Goal: Task Accomplishment & Management: Complete application form

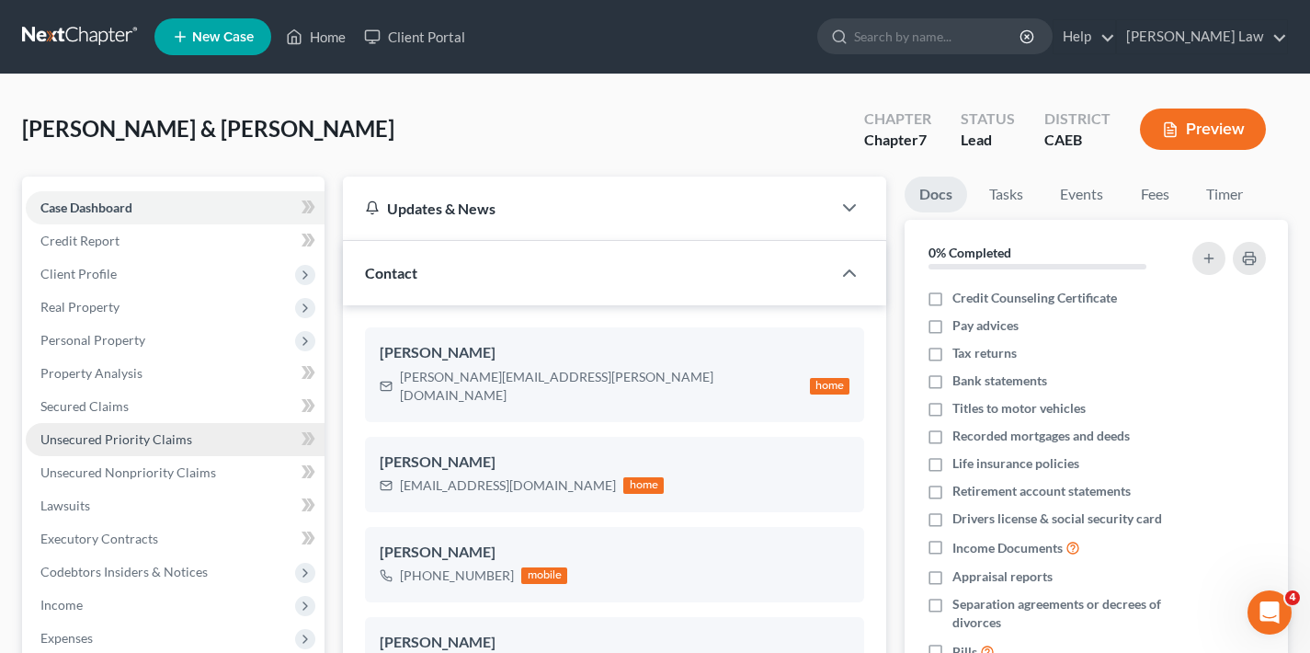
scroll to position [390, 0]
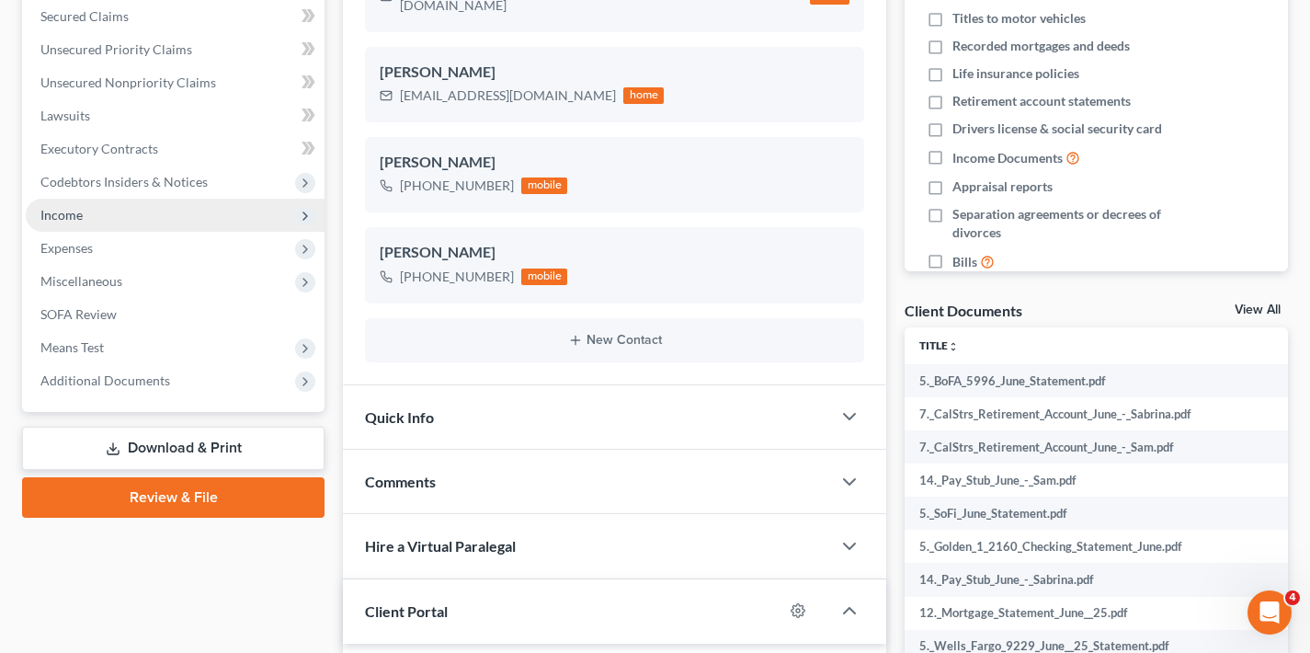
click at [89, 211] on span "Income" at bounding box center [175, 215] width 299 height 33
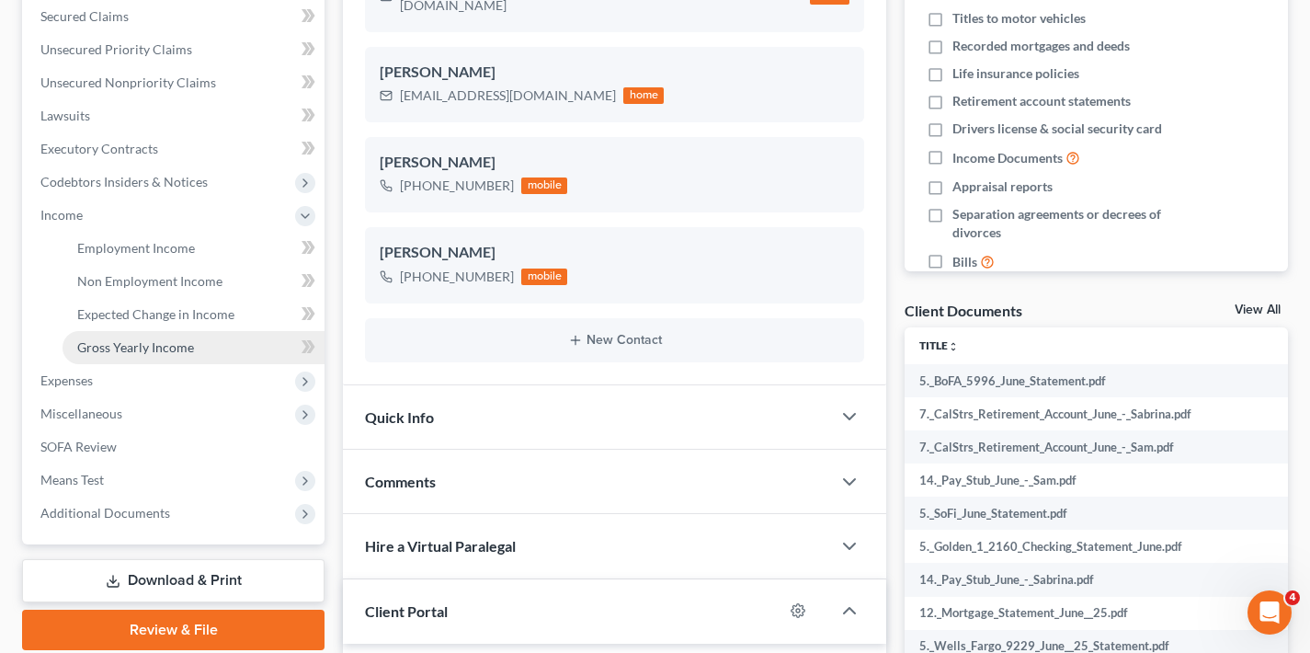
click at [126, 348] on span "Gross Yearly Income" at bounding box center [135, 347] width 117 height 16
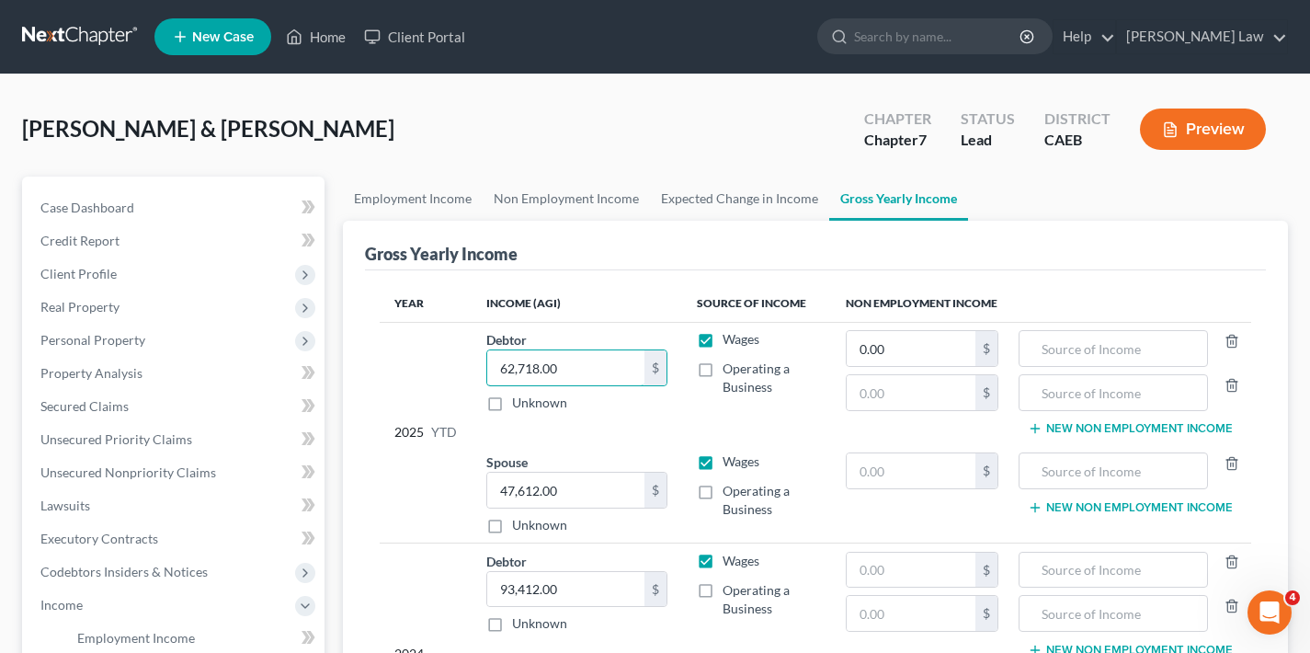
drag, startPoint x: 574, startPoint y: 369, endPoint x: 470, endPoint y: 373, distance: 104.0
click at [470, 373] on tr "2025 YTD Debtor 62,718.00 $ Unknown Balance Undetermined 62,718.00 $ Unknown Wa…" at bounding box center [816, 383] width 872 height 122
type input "75,678"
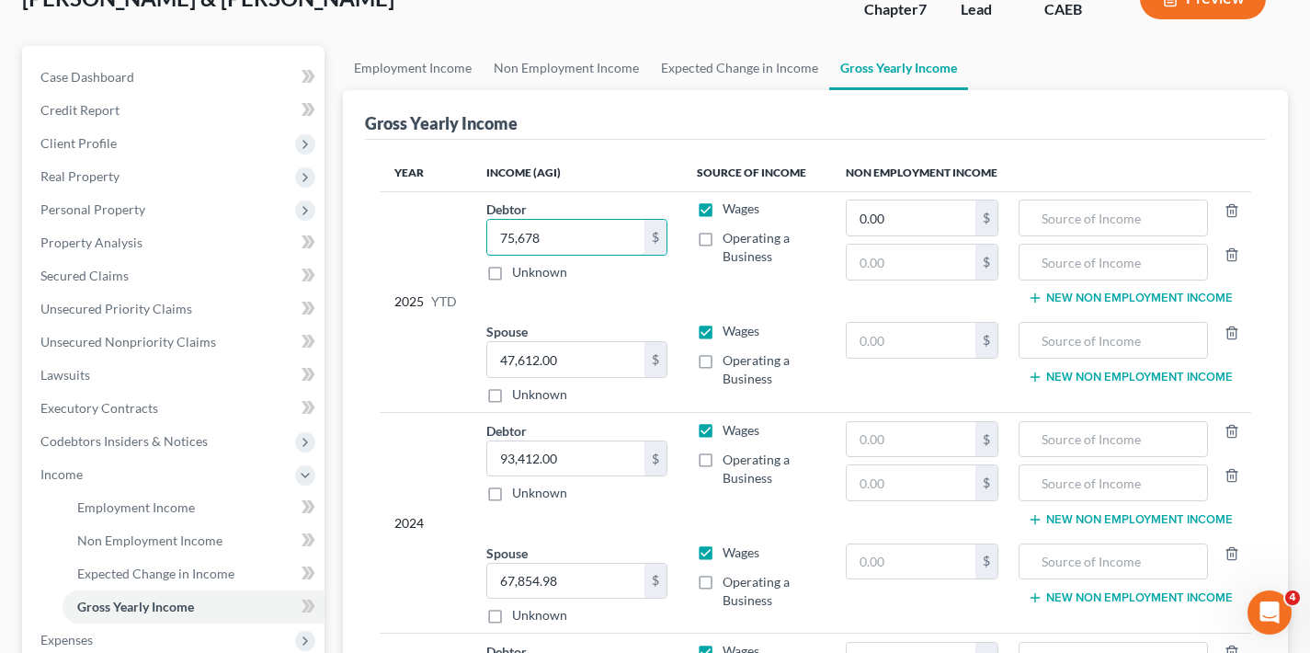
scroll to position [134, 0]
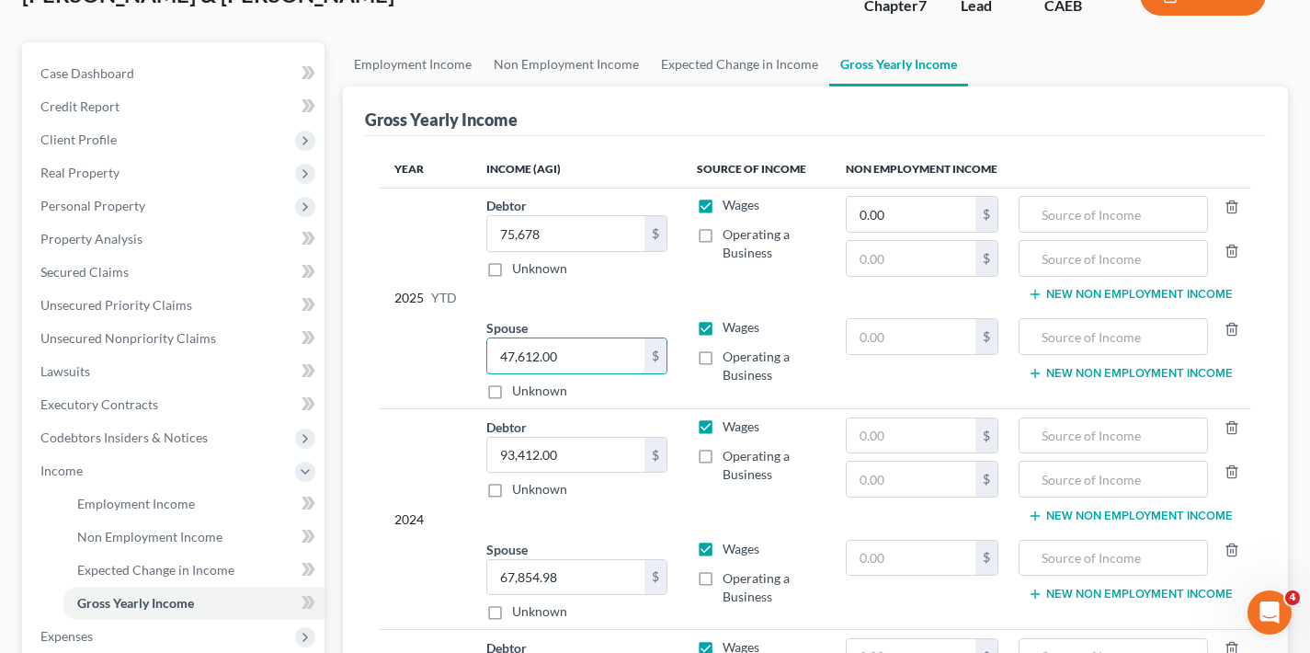
drag, startPoint x: 539, startPoint y: 359, endPoint x: 480, endPoint y: 359, distance: 58.8
click at [480, 359] on td "Spouse 47,612.00 $ Unknown Balance Undetermined 47,612.00 $ Unknown" at bounding box center [577, 360] width 211 height 98
click at [519, 353] on input "47,612.00" at bounding box center [565, 355] width 157 height 35
drag, startPoint x: 572, startPoint y: 358, endPoint x: 482, endPoint y: 359, distance: 90.1
click at [482, 359] on td "Spouse 47,612.00 $ Unknown Balance Undetermined 47,612.00 $ Unknown" at bounding box center [577, 360] width 211 height 98
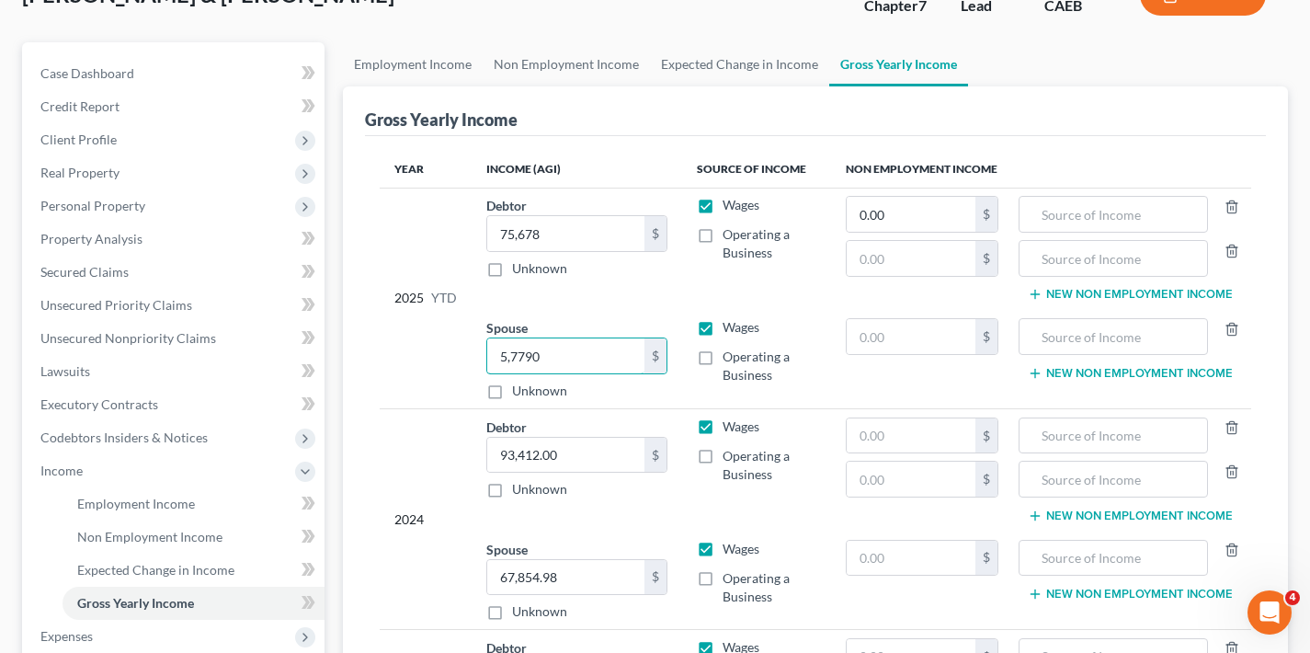
type input "57,790"
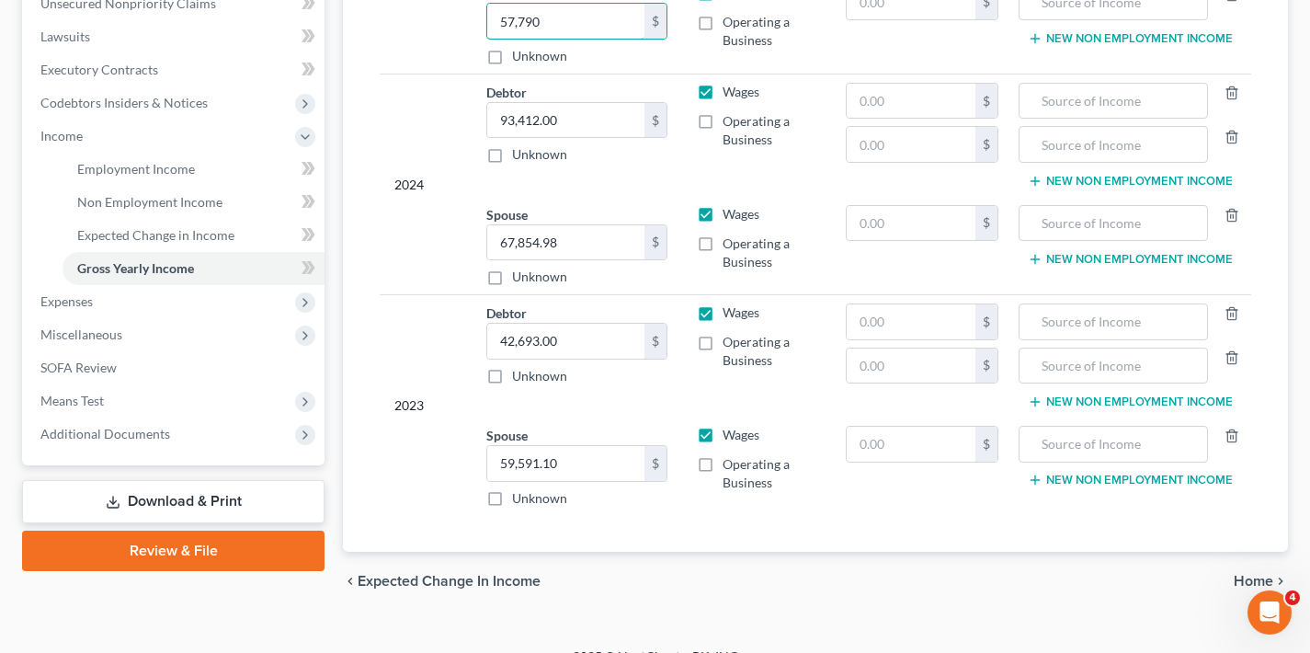
scroll to position [496, 0]
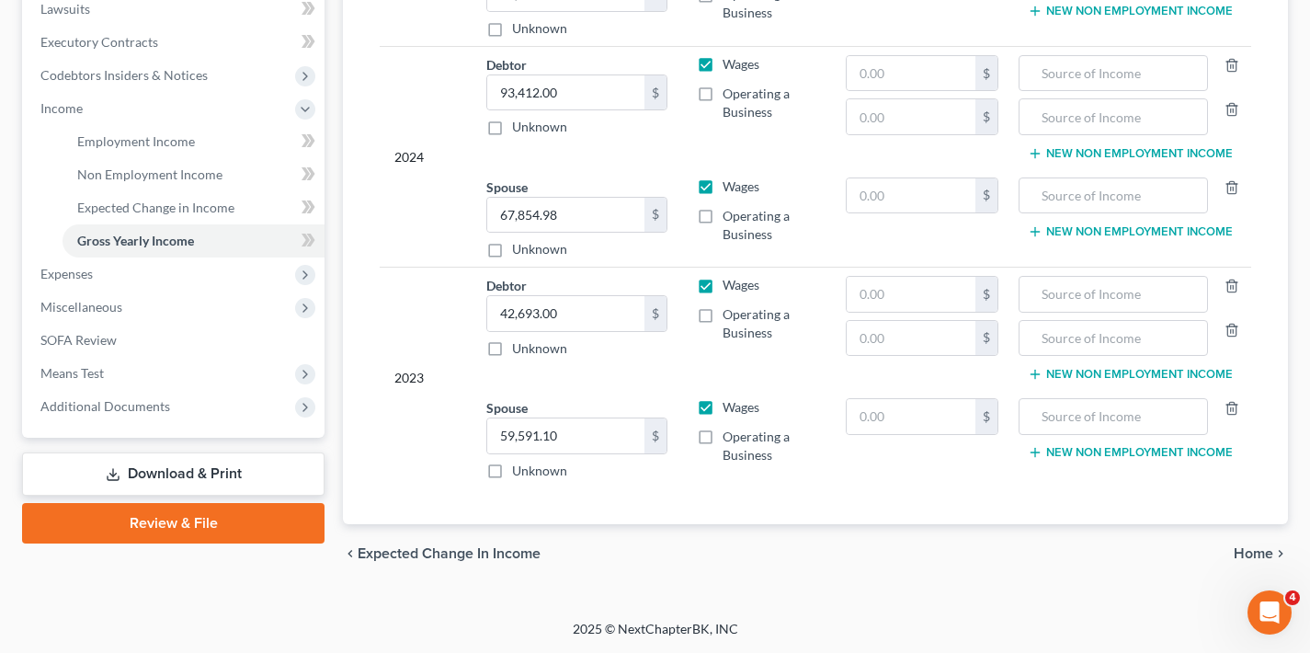
click at [1261, 556] on span "Home" at bounding box center [1254, 553] width 40 height 15
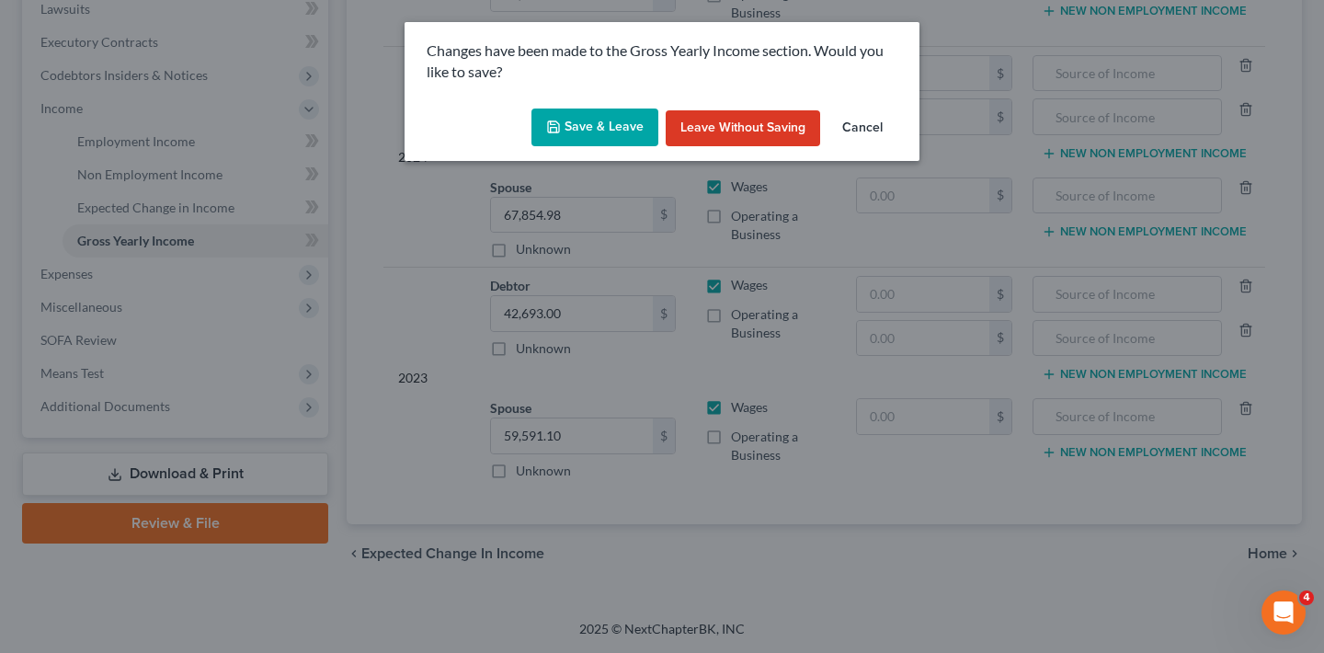
click at [617, 123] on button "Save & Leave" at bounding box center [594, 127] width 127 height 39
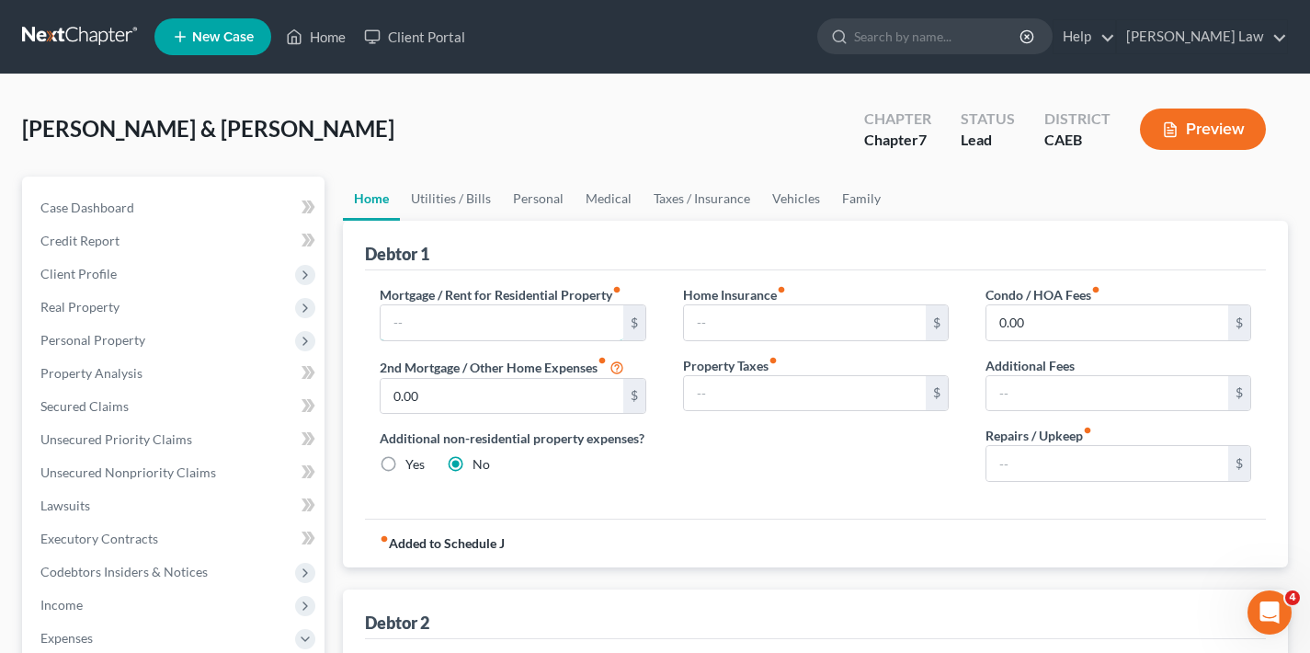
click at [474, 324] on input "text" at bounding box center [502, 322] width 242 height 35
type input "1,500"
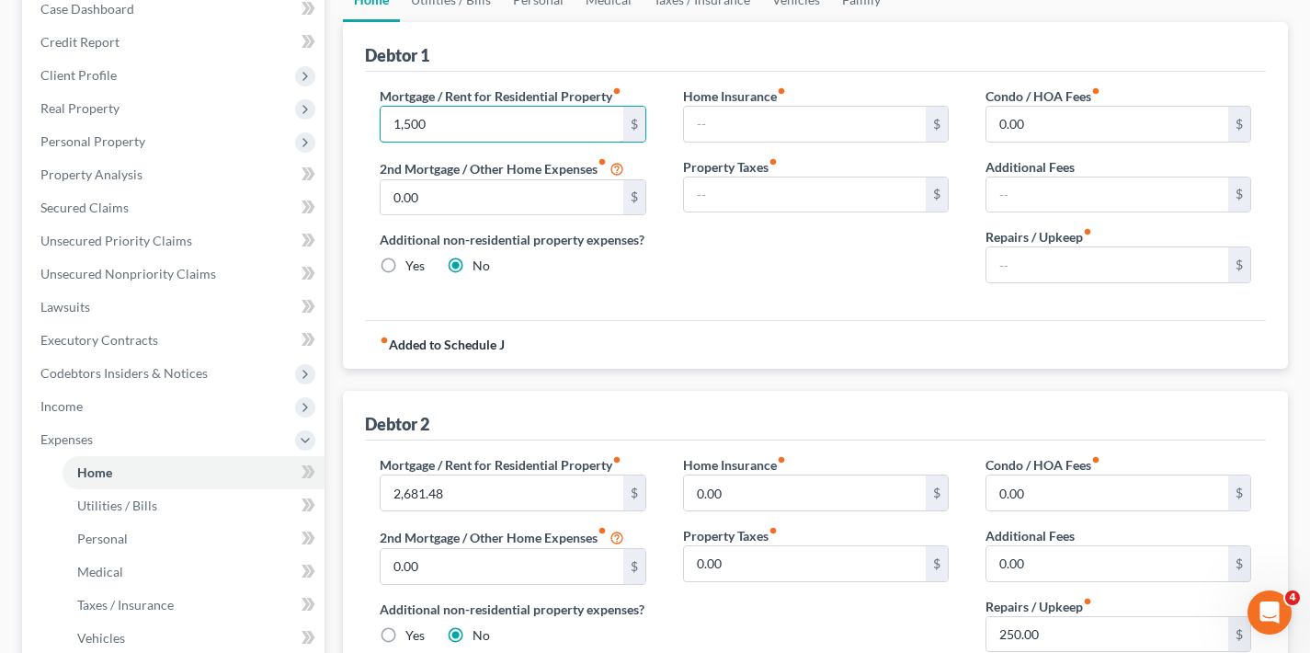
scroll to position [116, 0]
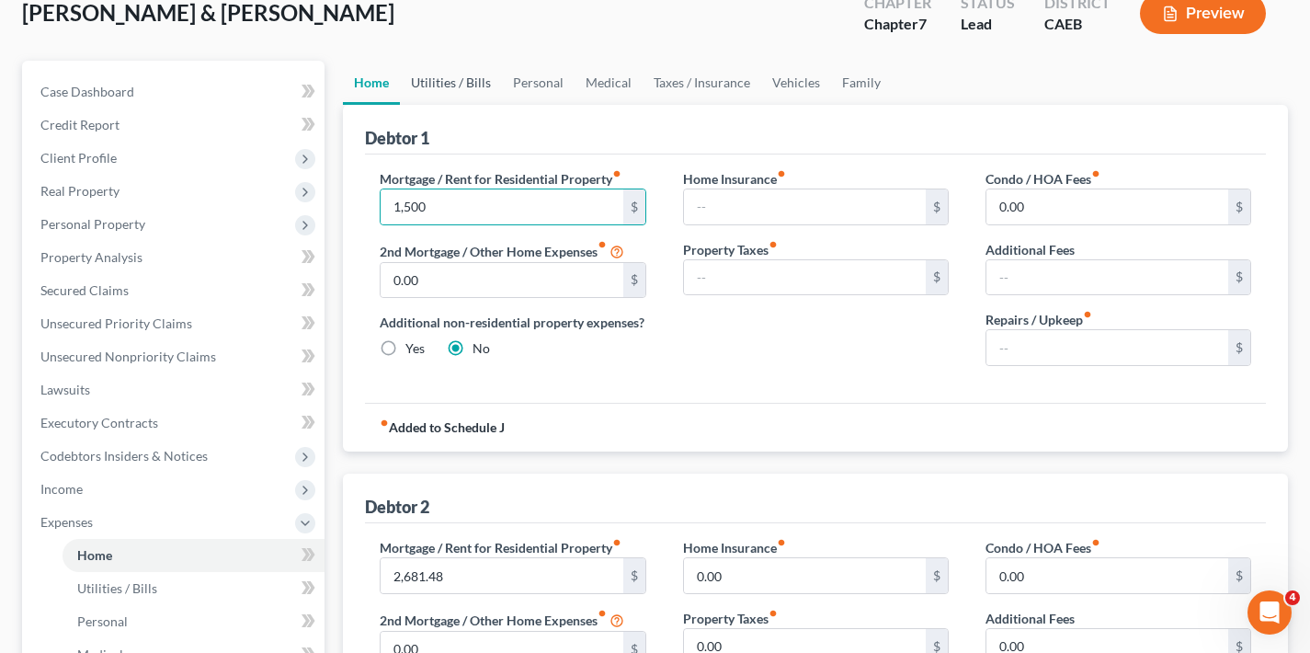
click at [463, 82] on link "Utilities / Bills" at bounding box center [451, 83] width 102 height 44
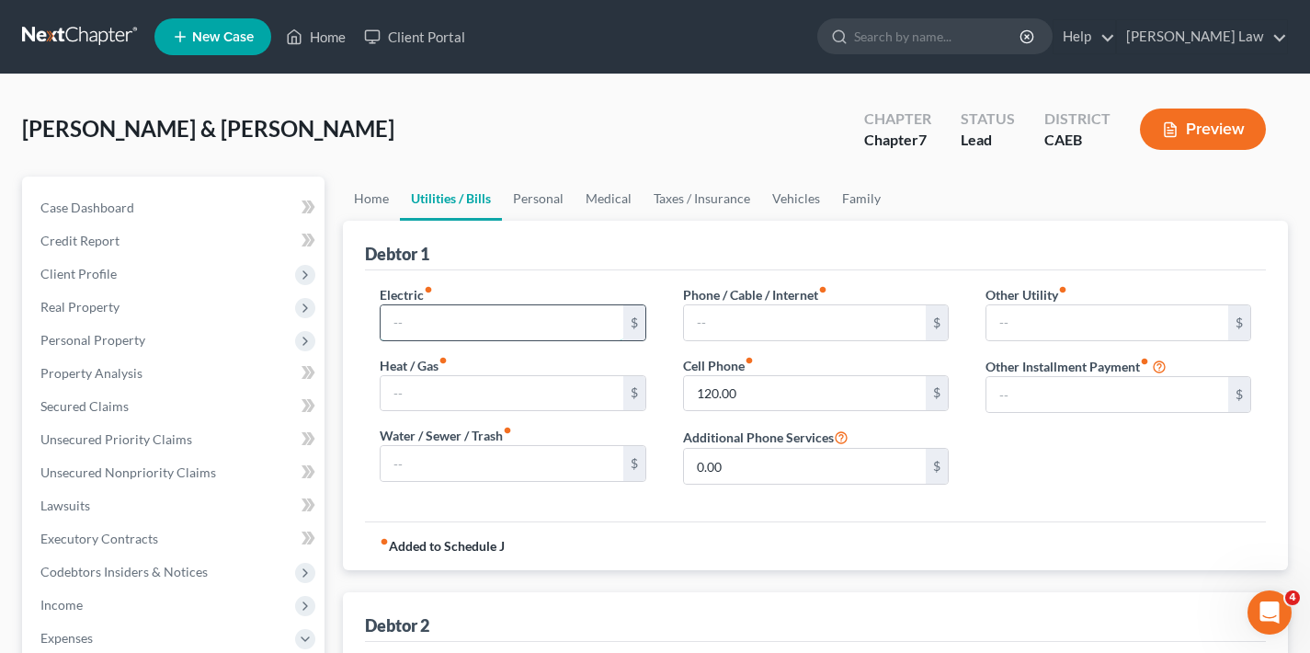
click at [507, 318] on input "text" at bounding box center [502, 322] width 242 height 35
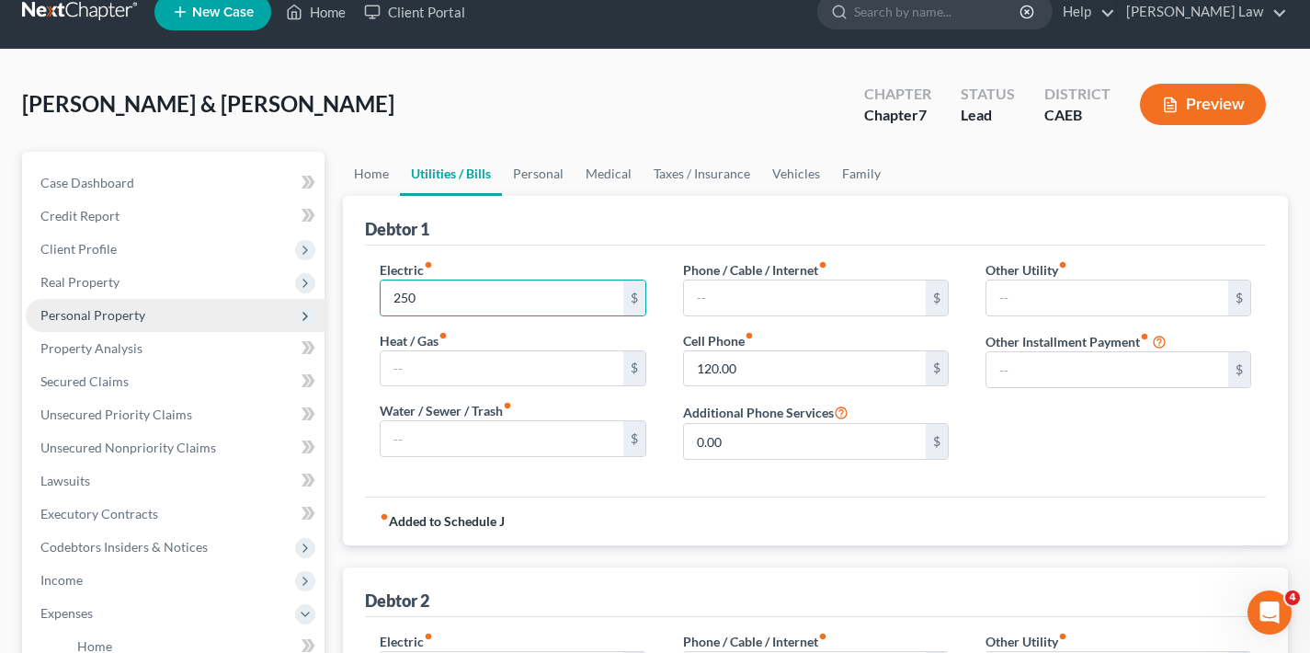
click at [122, 314] on span "Personal Property" at bounding box center [92, 315] width 105 height 16
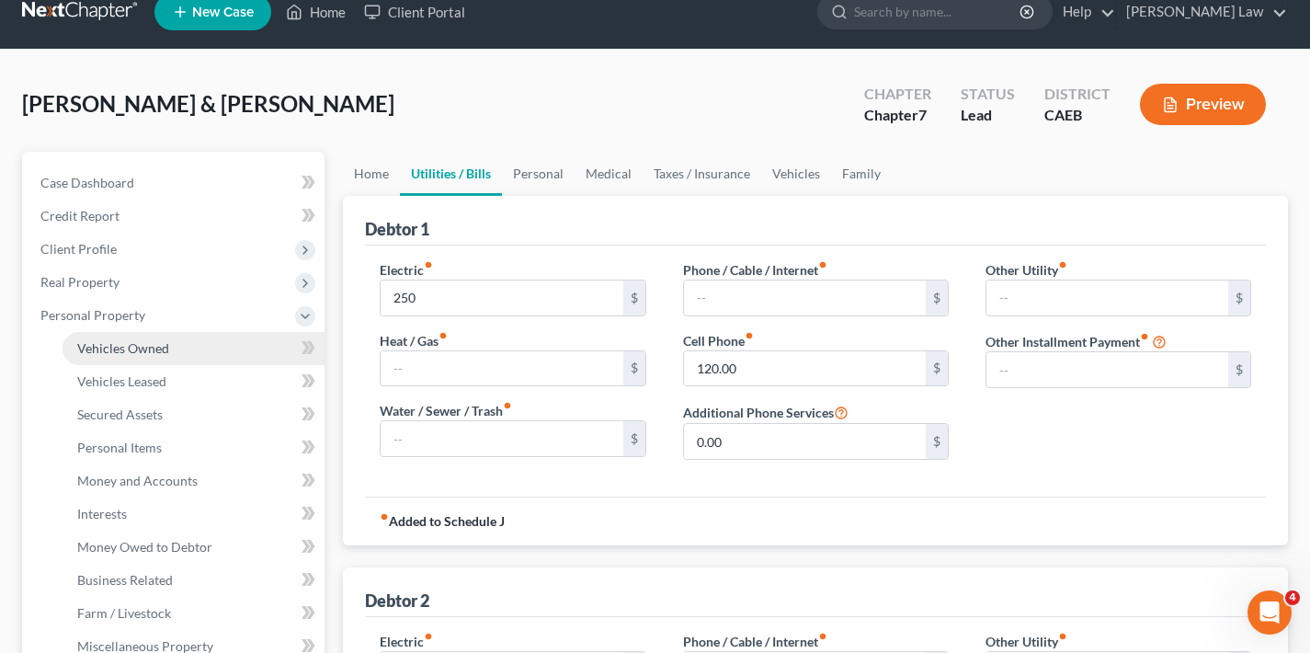
click at [151, 351] on span "Vehicles Owned" at bounding box center [123, 348] width 92 height 16
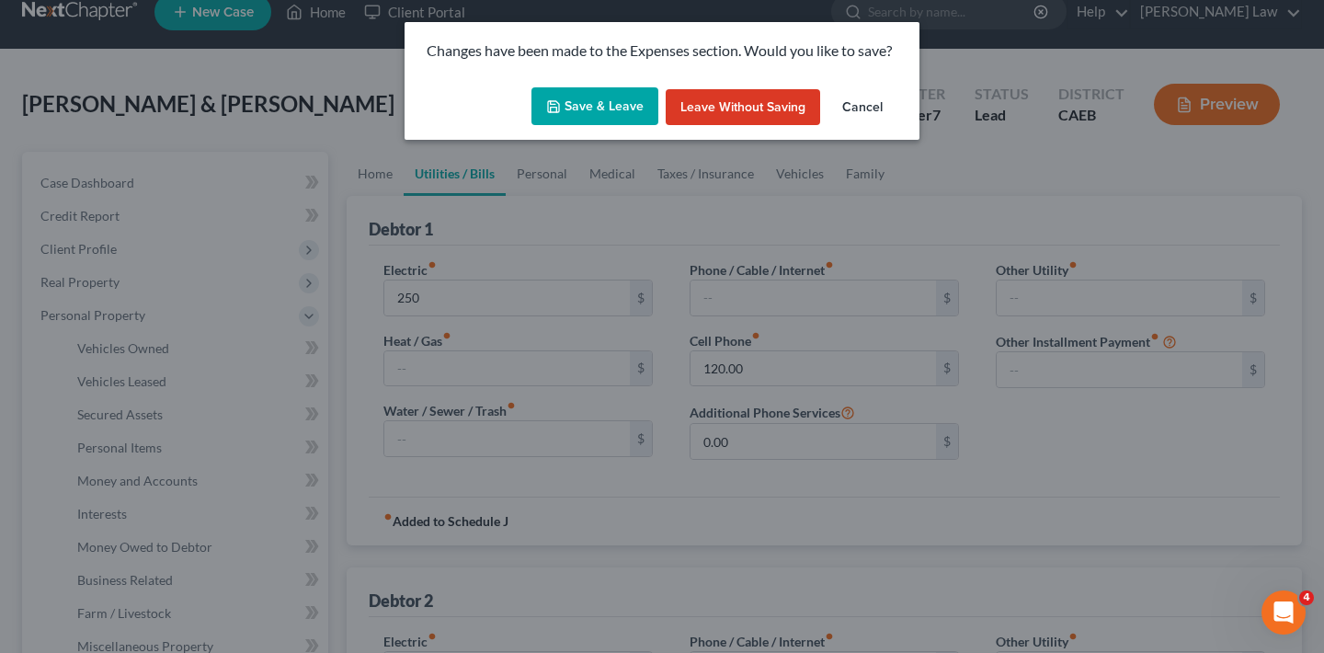
click at [576, 106] on button "Save & Leave" at bounding box center [594, 106] width 127 height 39
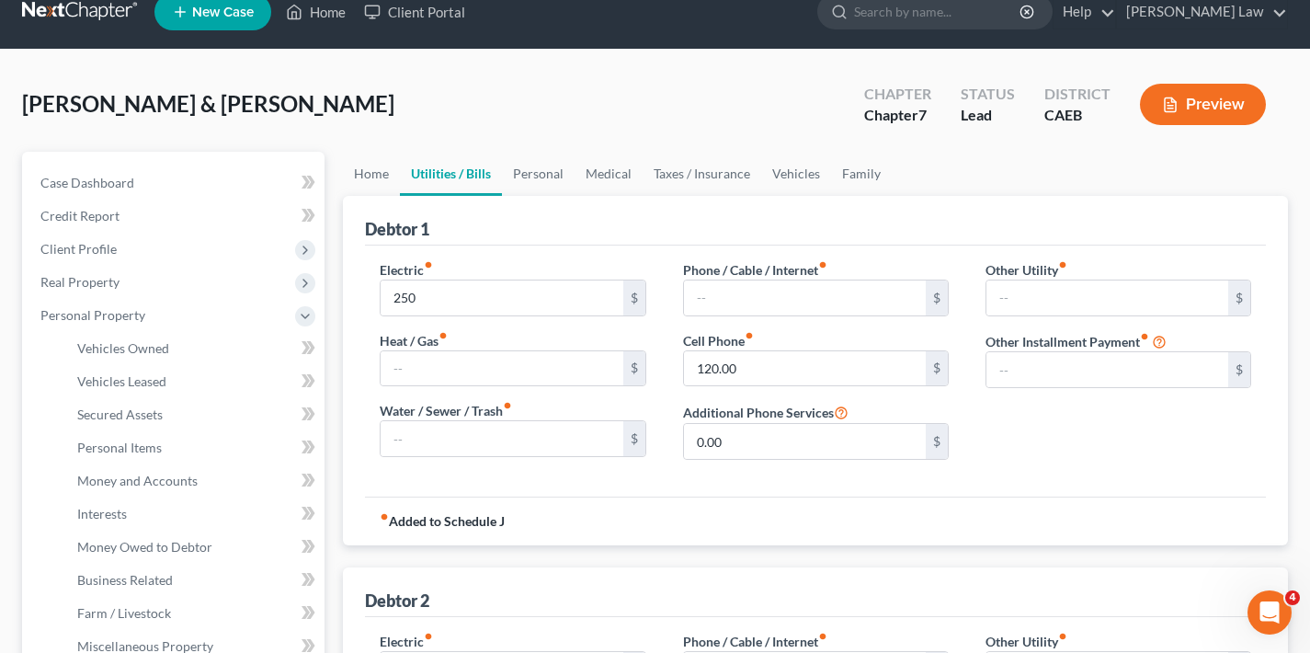
type input "250.00"
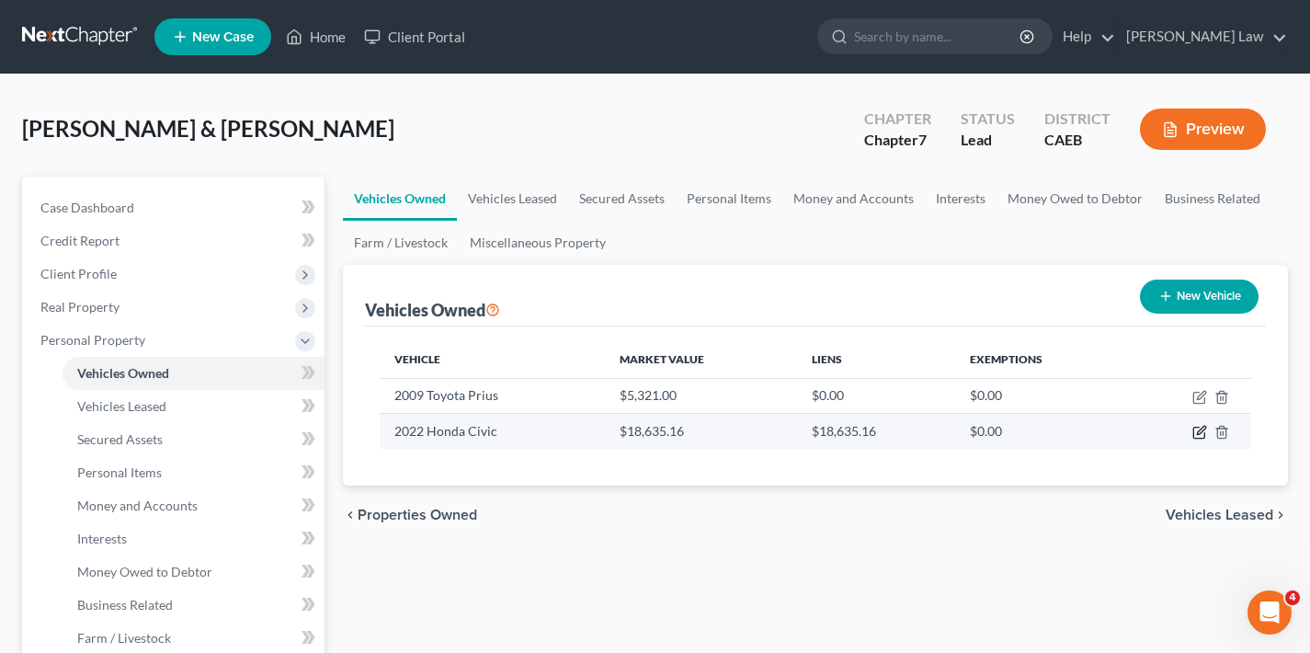
click at [1201, 432] on icon "button" at bounding box center [1199, 432] width 15 height 15
select select "0"
select select "4"
select select "2"
select select "0"
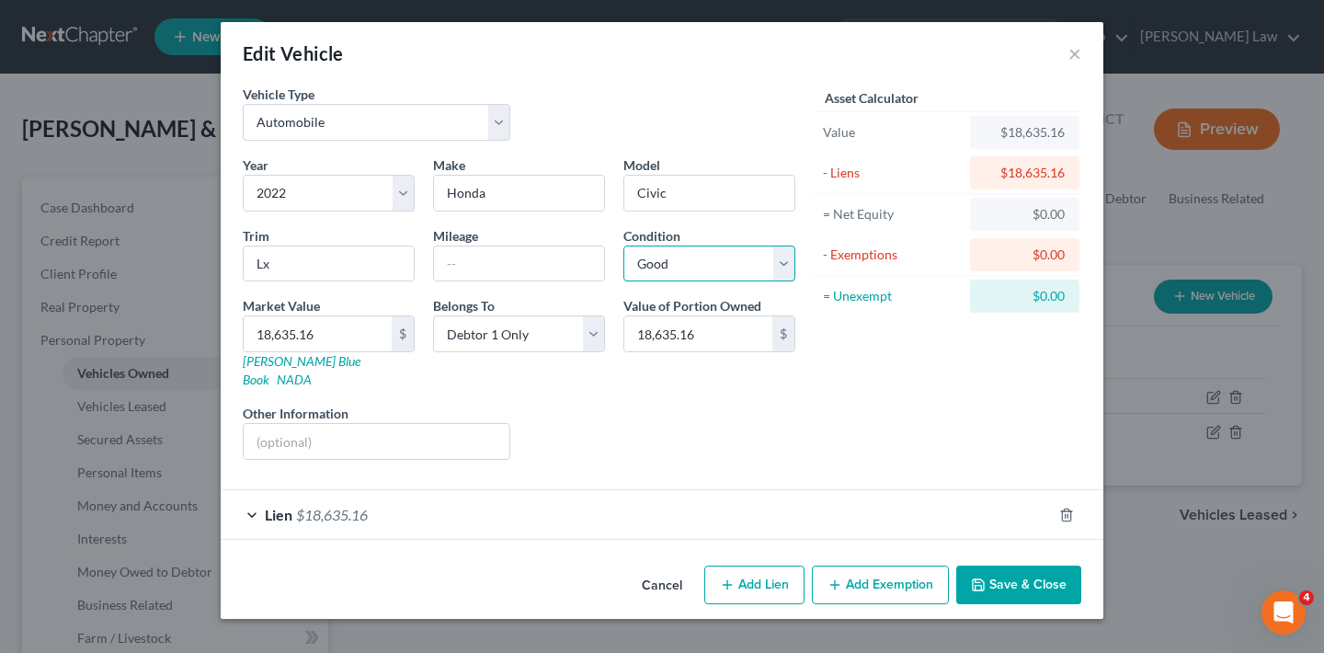
select select "3"
click at [1139, 448] on div "Edit Vehicle × Vehicle Type Select Automobile Truck Trailer Watercraft Aircraft…" at bounding box center [662, 326] width 1324 height 653
click at [1045, 567] on button "Save & Close" at bounding box center [1018, 584] width 125 height 39
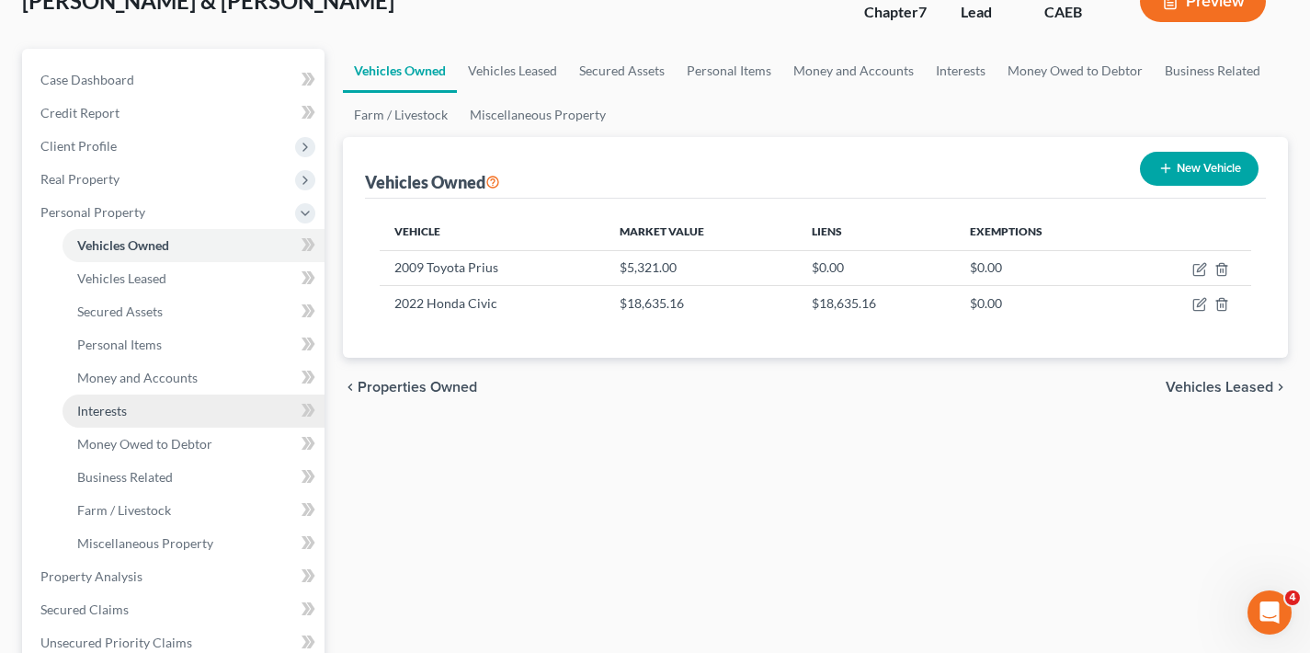
scroll to position [162, 0]
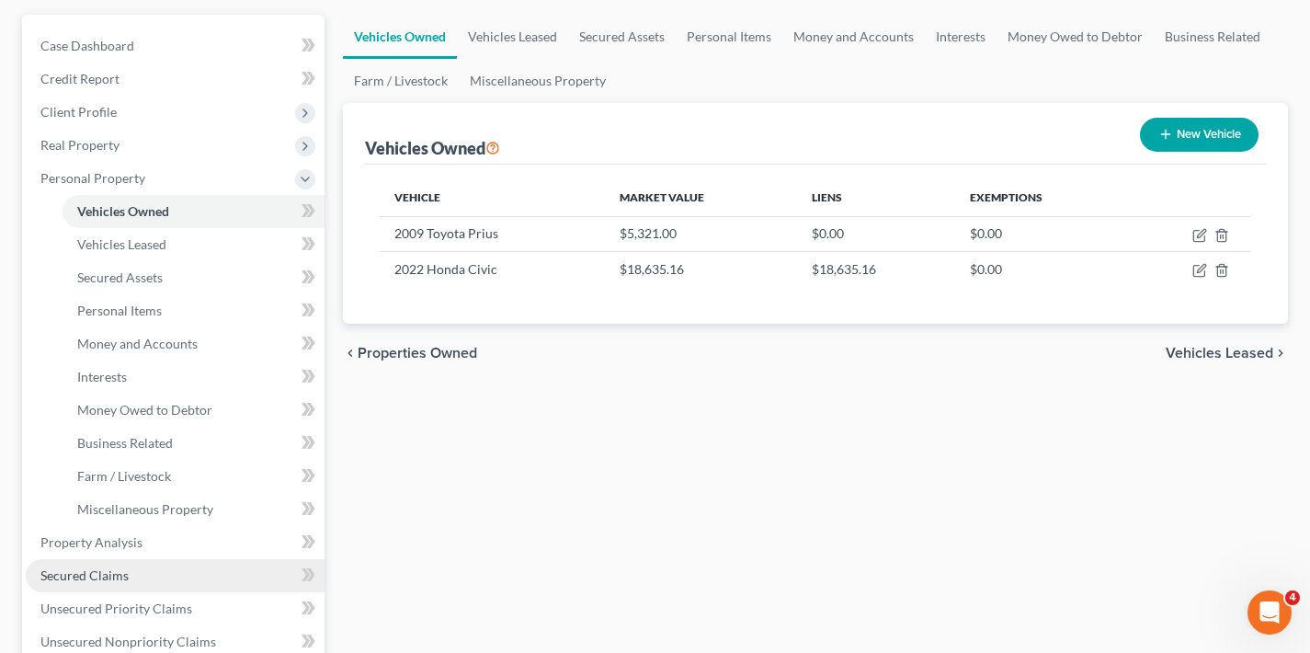
click at [121, 576] on span "Secured Claims" at bounding box center [84, 575] width 88 height 16
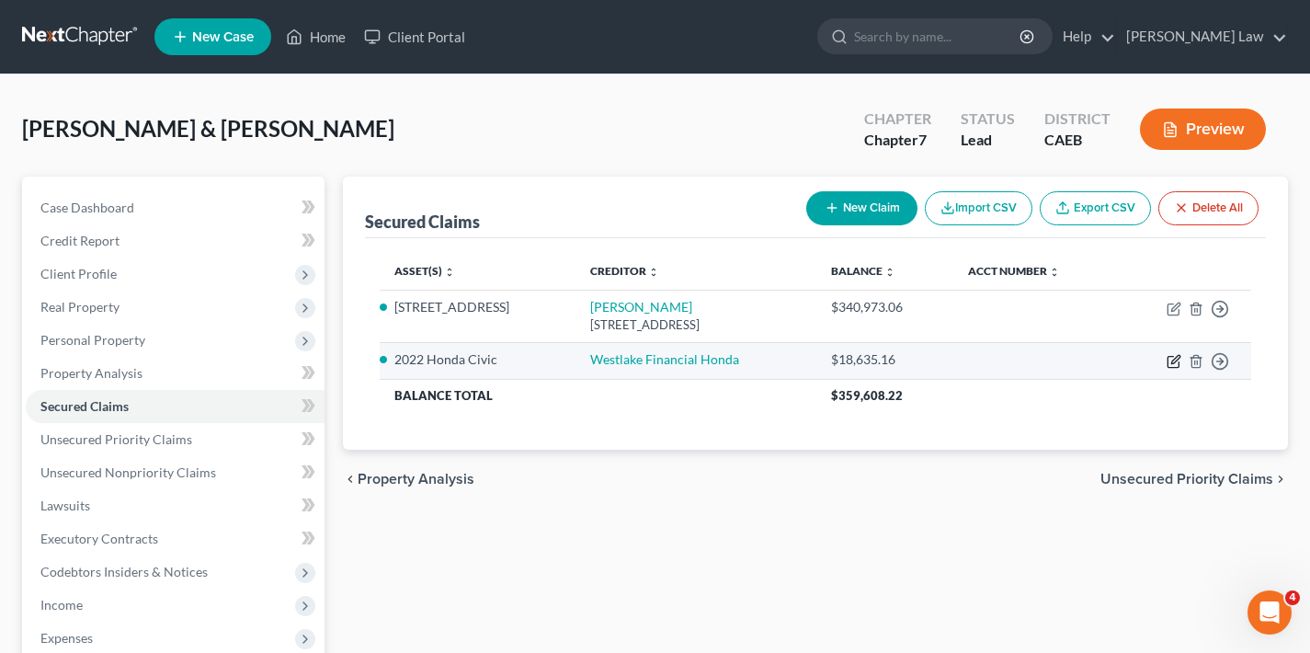
click at [1175, 359] on icon "button" at bounding box center [1174, 361] width 15 height 15
select select "2"
select select "0"
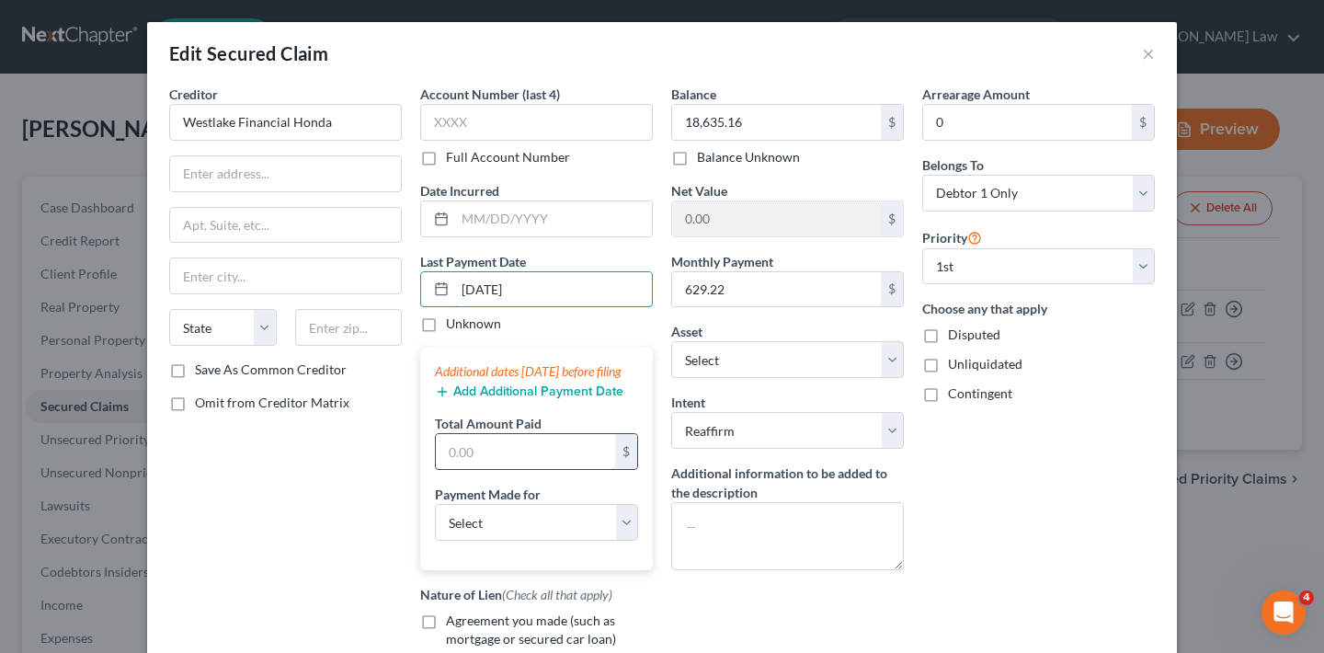
type input "[DATE]"
click at [519, 455] on input "text" at bounding box center [525, 451] width 179 height 35
type input "629.22"
select select "0"
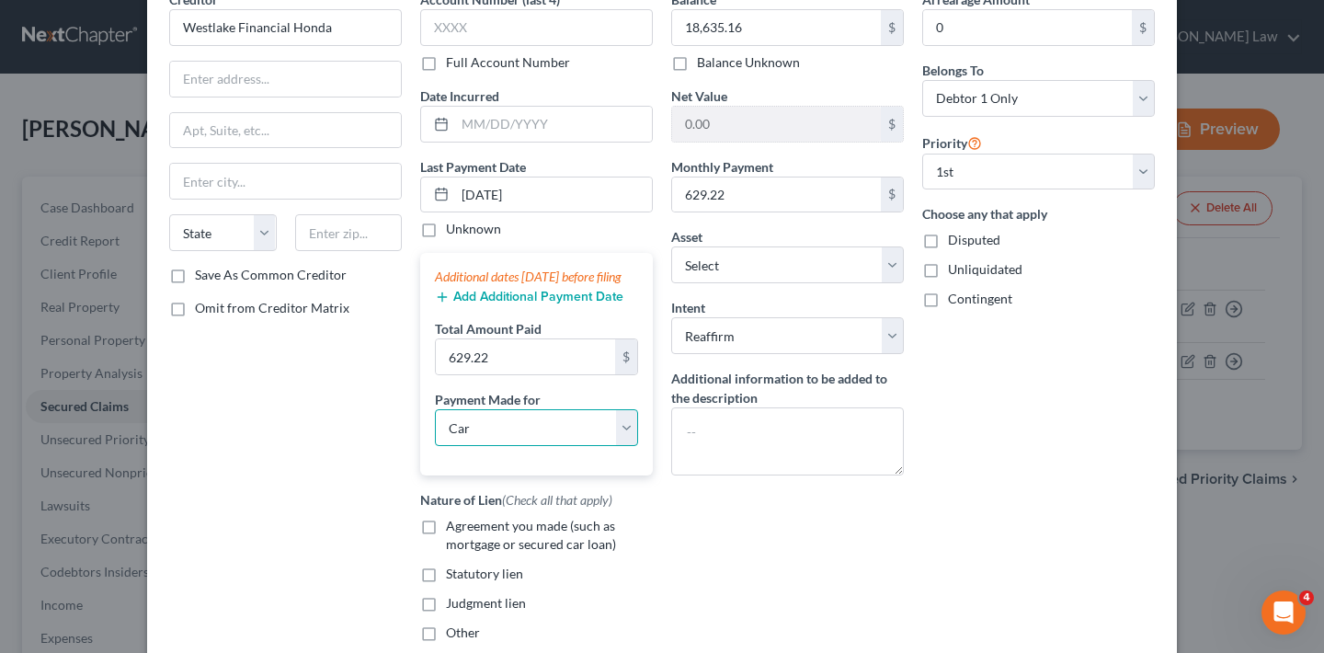
scroll to position [119, 0]
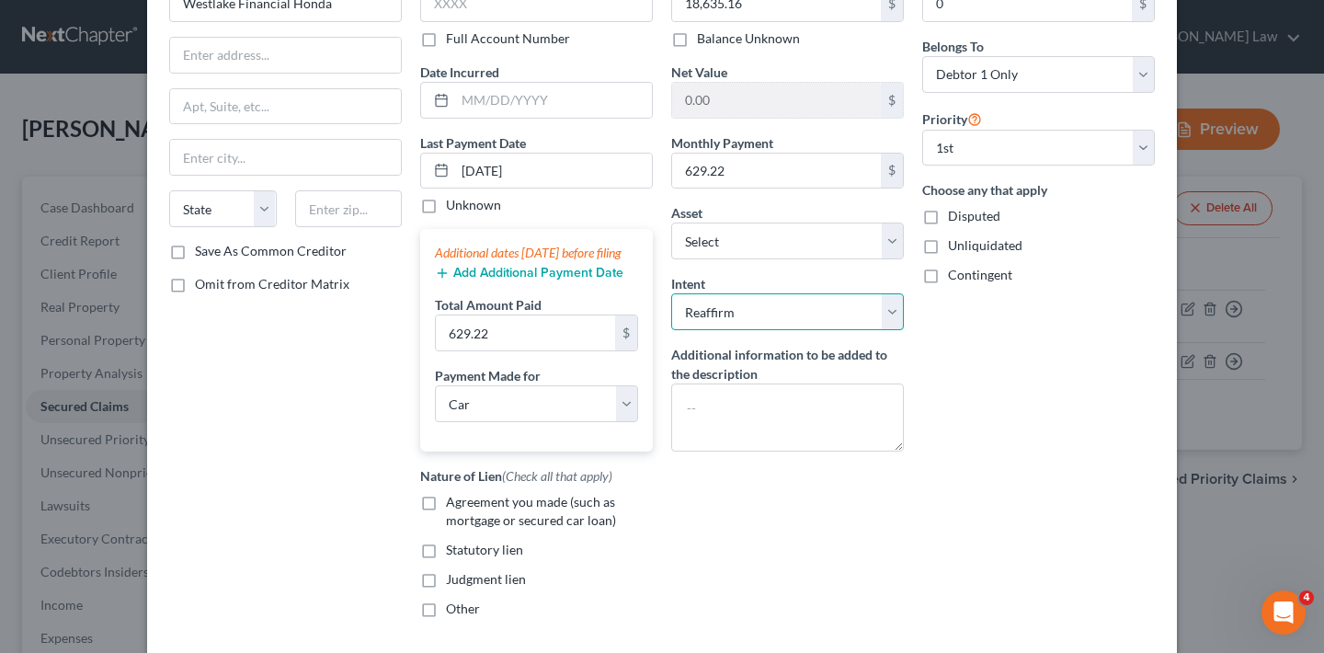
select select "4"
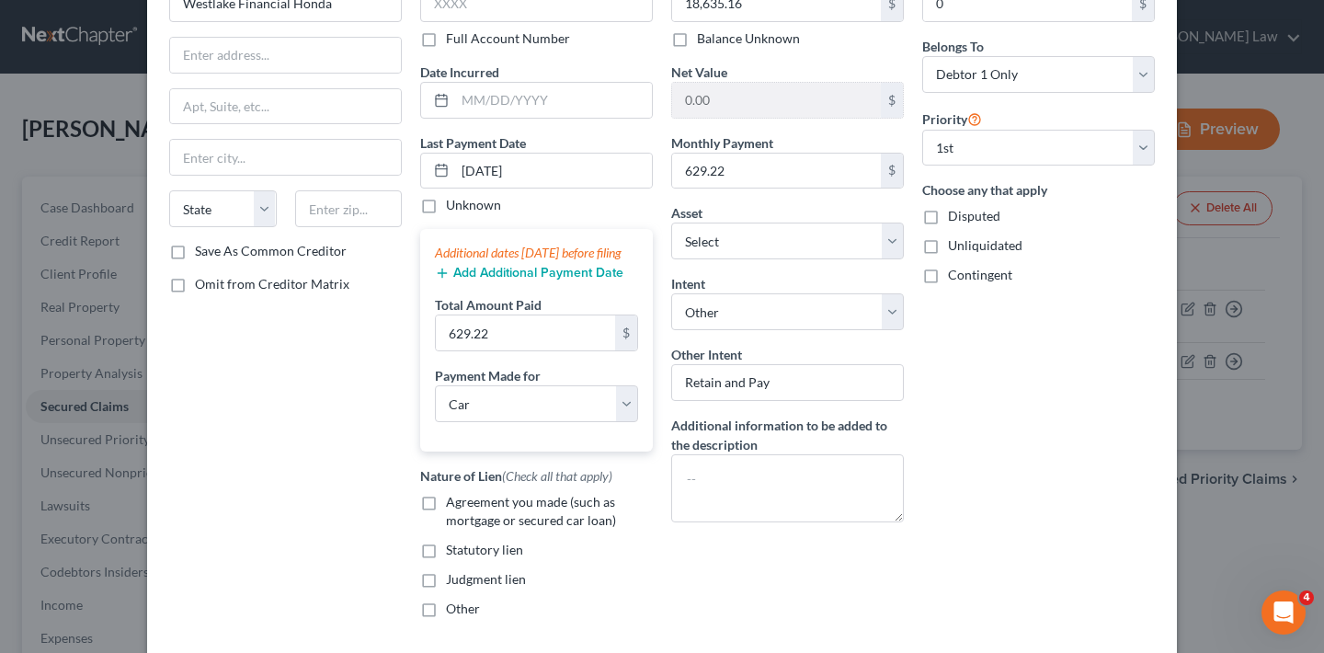
click at [978, 463] on div "Arrearage Amount 0 $ Belongs To * Select Debtor 1 Only Debtor 2 Only Debtor 1 A…" at bounding box center [1038, 299] width 251 height 667
drag, startPoint x: 776, startPoint y: 382, endPoint x: 664, endPoint y: 381, distance: 112.2
click at [671, 381] on input "Retain and Pay" at bounding box center [787, 382] width 233 height 37
type input "Continue to make payments"
click at [799, 568] on div "Balance 18,635.16 $ Balance Unknown Balance Undetermined 18,635.16 $ Balance Un…" at bounding box center [787, 299] width 251 height 667
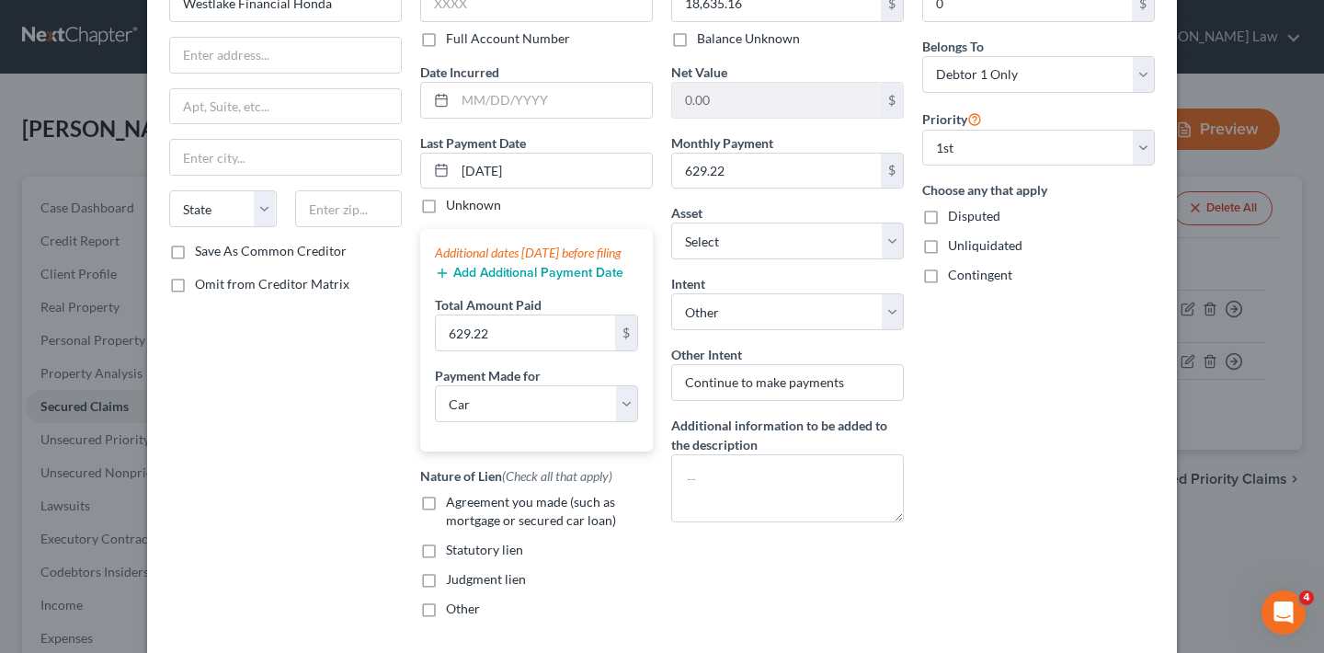
scroll to position [134, 0]
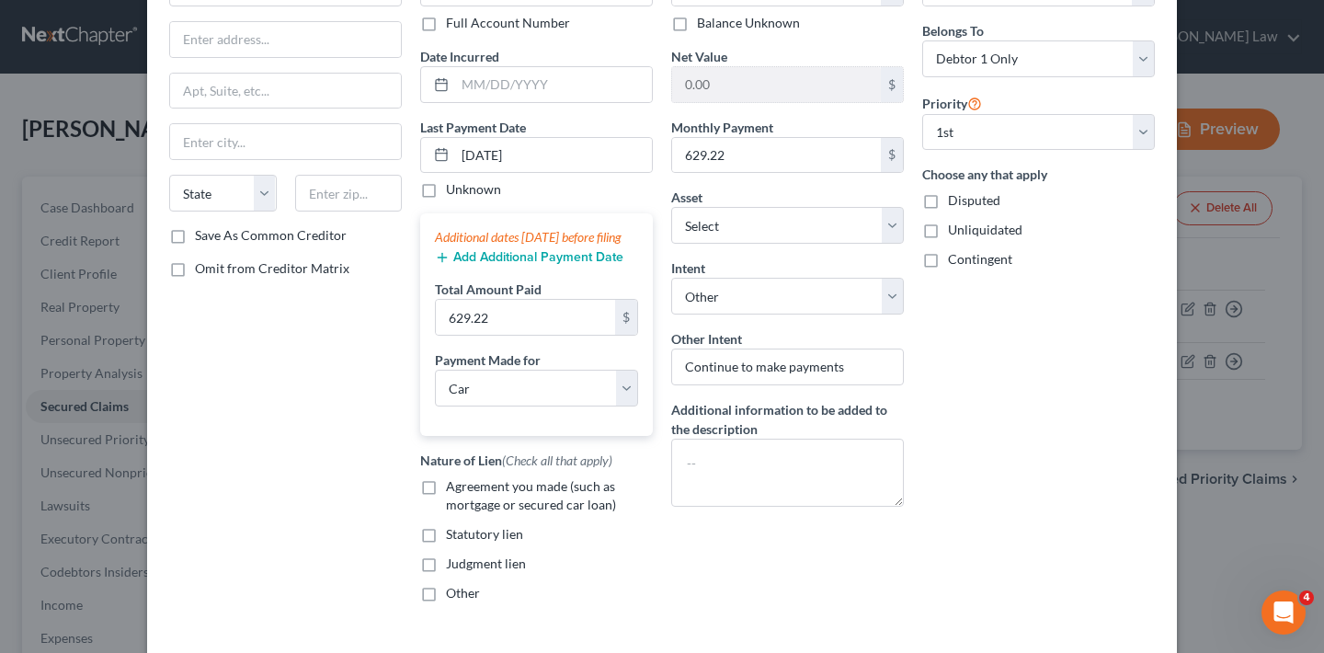
click at [446, 508] on label "Agreement you made (such as mortgage or secured car loan)" at bounding box center [549, 495] width 207 height 37
click at [453, 489] on input "Agreement you made (such as mortgage or secured car loan)" at bounding box center [459, 483] width 12 height 12
checkbox input "true"
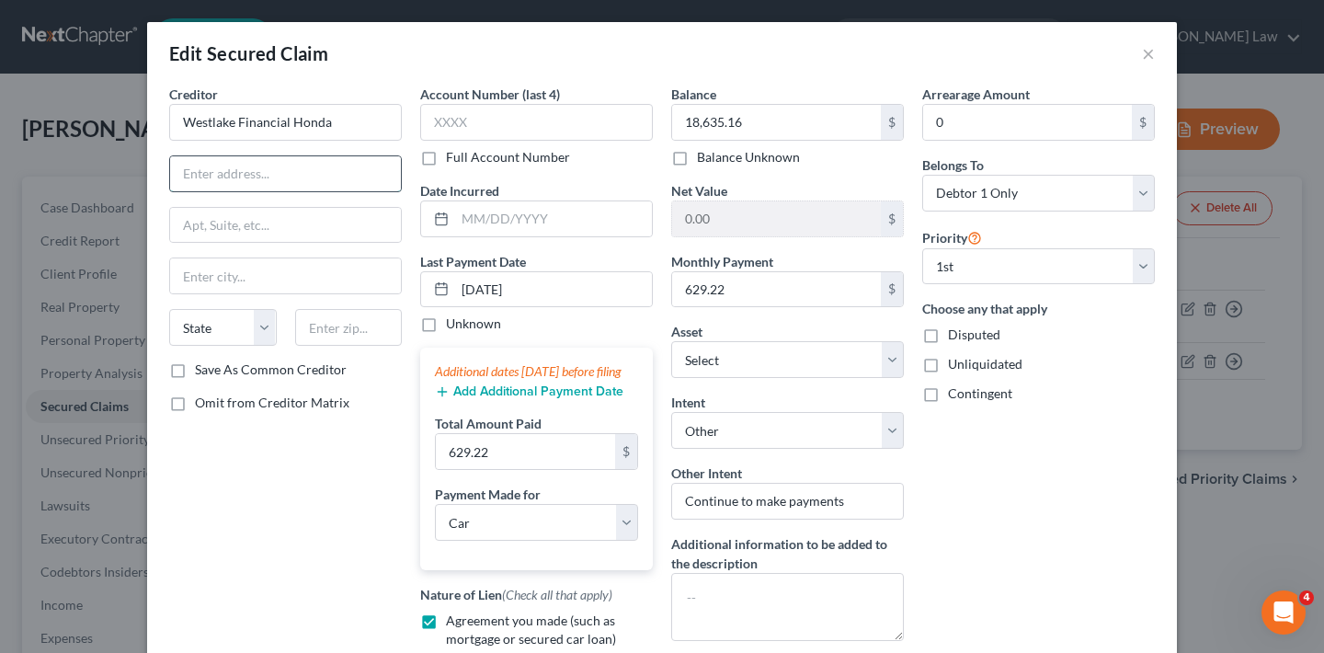
paste input "P.O. Box 54807"
type input "P.O. Box 54807"
click at [355, 125] on input "Westlake Financial Honda" at bounding box center [285, 122] width 233 height 37
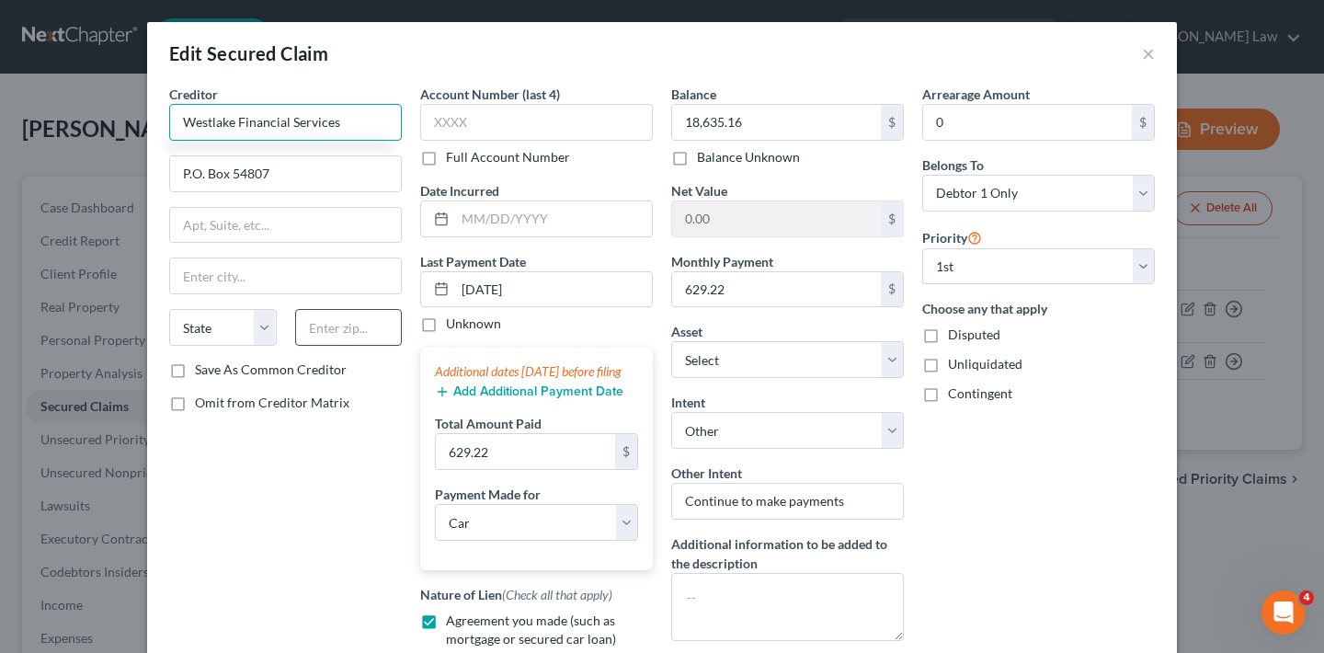
type input "Westlake Financial Services"
type input "90054"
click at [260, 475] on div "Creditor * Westlake Financial Services P.O. [GEOGRAPHIC_DATA][US_STATE] AZ CA C…" at bounding box center [285, 418] width 251 height 667
type input "[GEOGRAPHIC_DATA]"
select select "4"
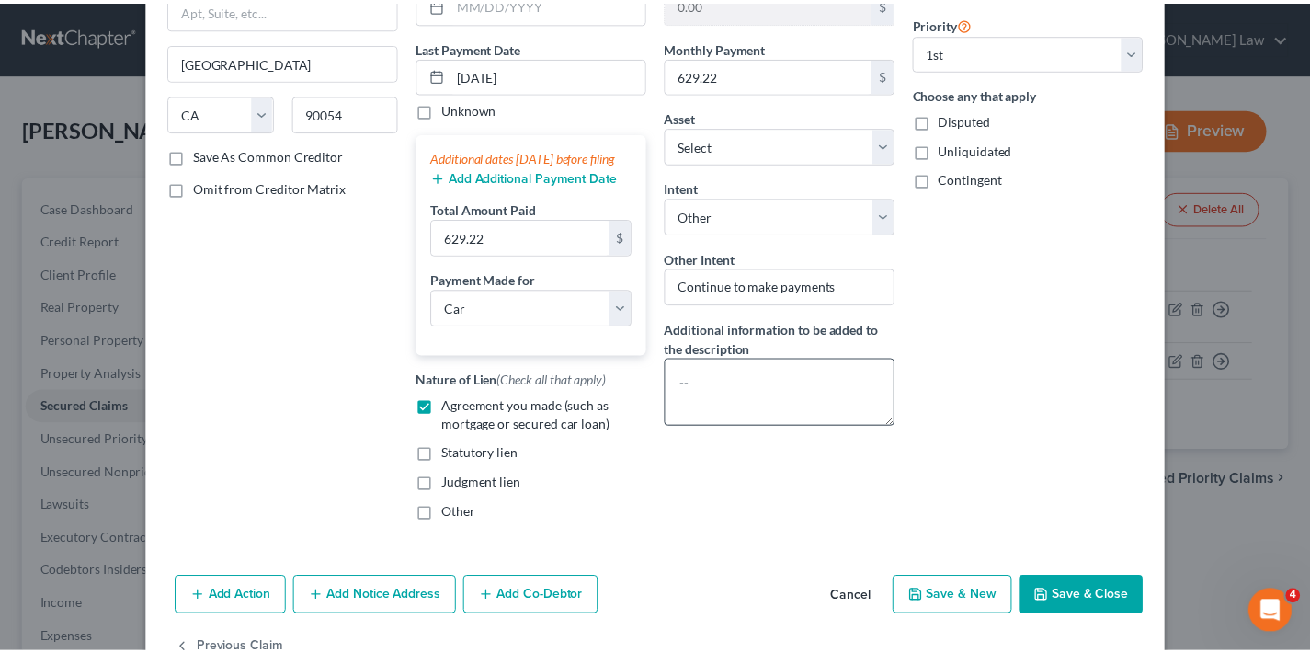
scroll to position [285, 0]
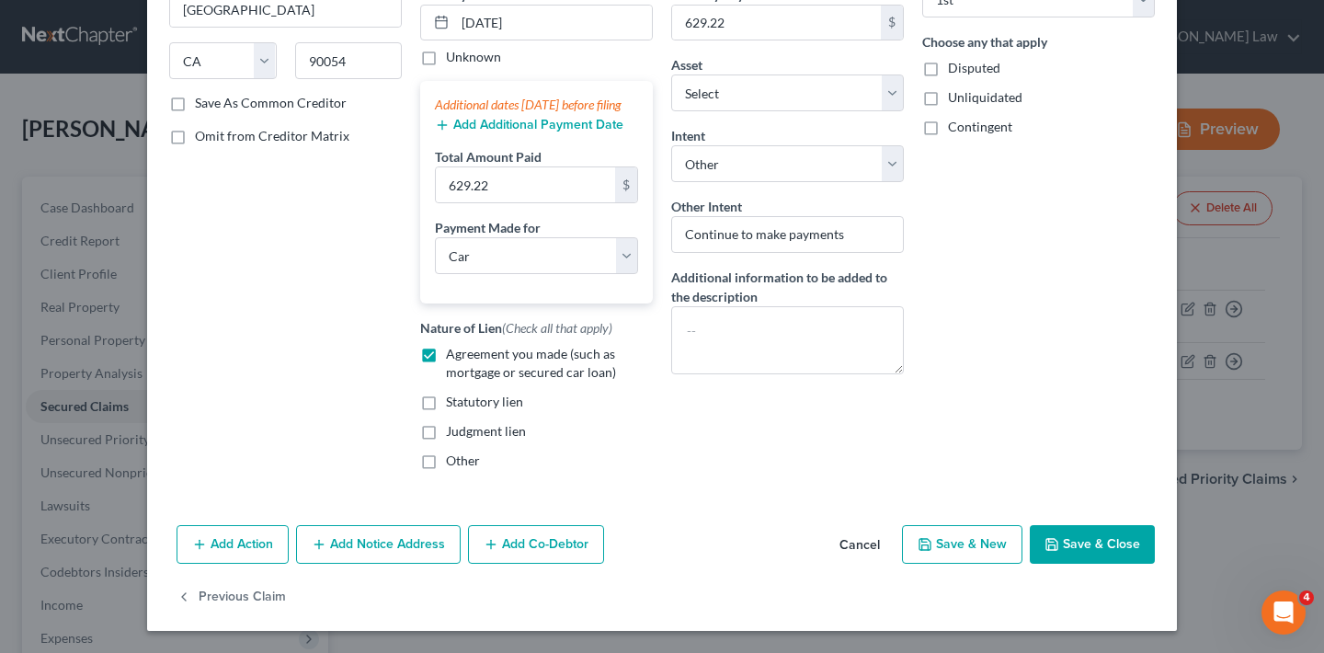
click at [1099, 544] on button "Save & Close" at bounding box center [1092, 544] width 125 height 39
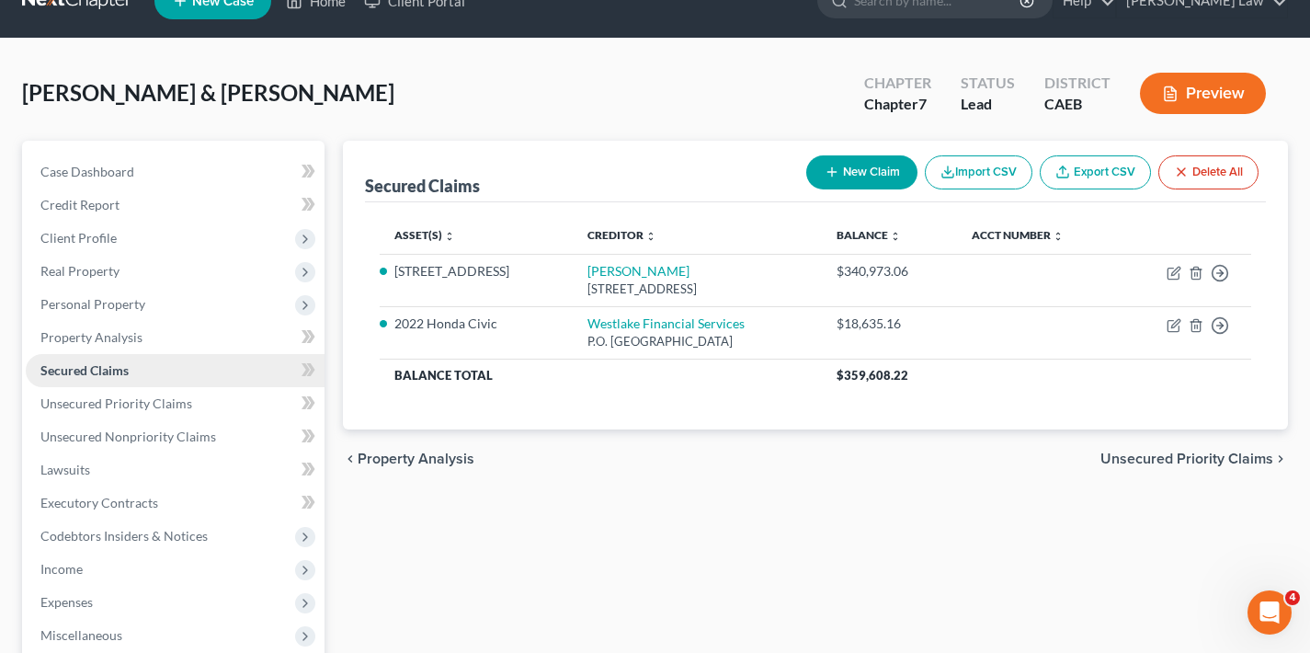
scroll to position [75, 0]
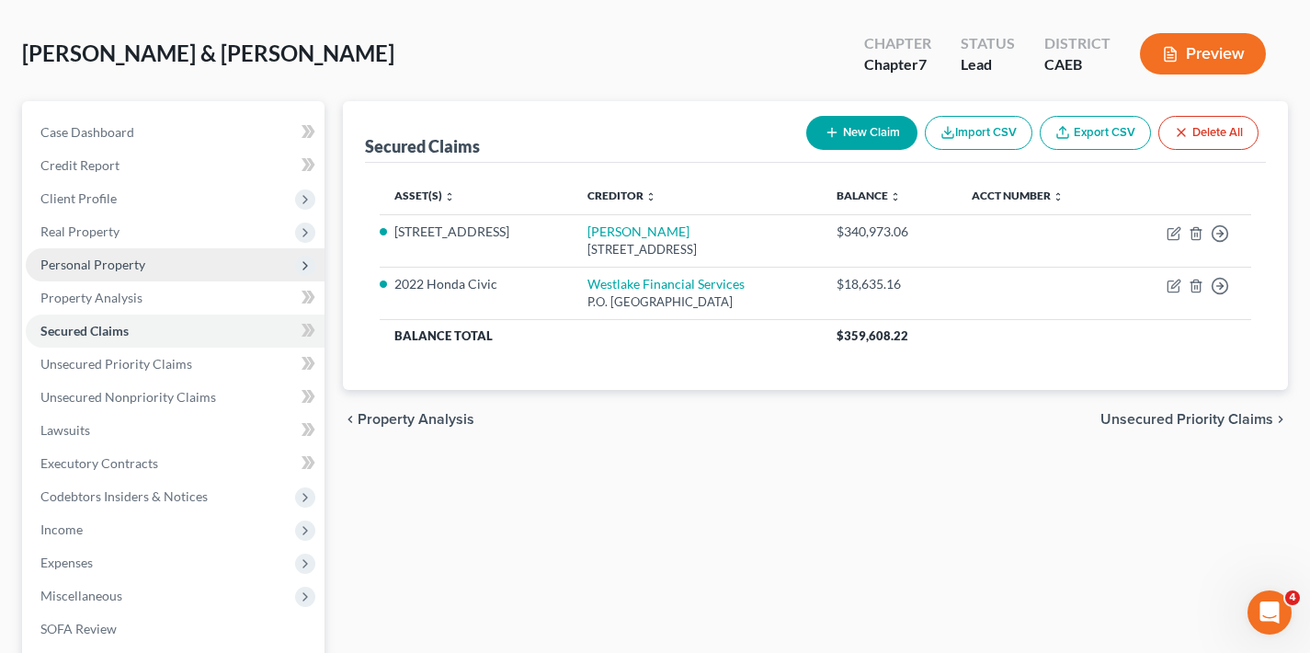
click at [125, 265] on span "Personal Property" at bounding box center [92, 265] width 105 height 16
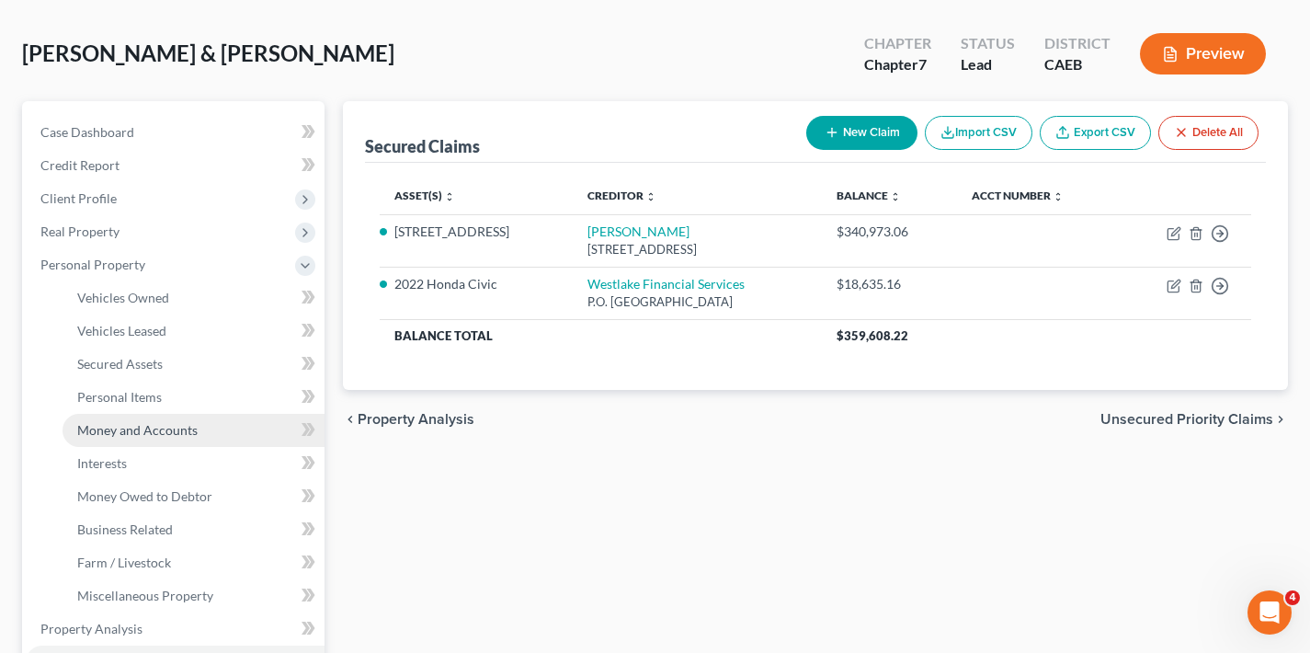
click at [132, 433] on span "Money and Accounts" at bounding box center [137, 430] width 120 height 16
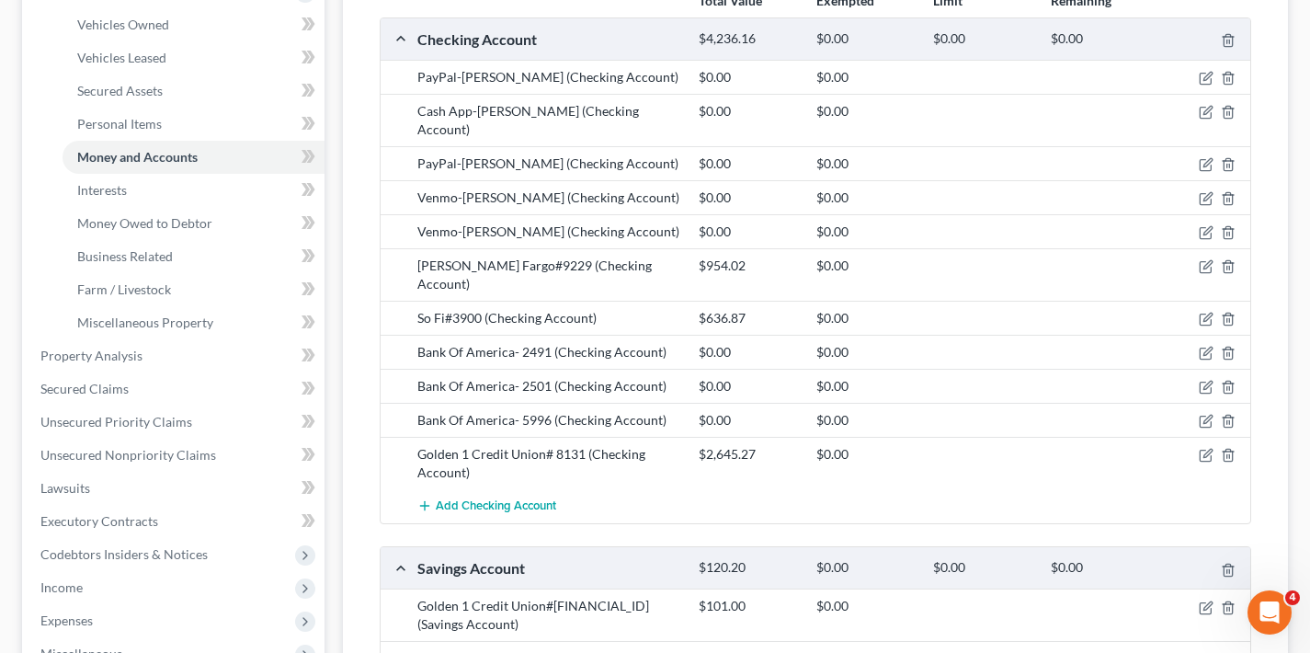
scroll to position [454, 0]
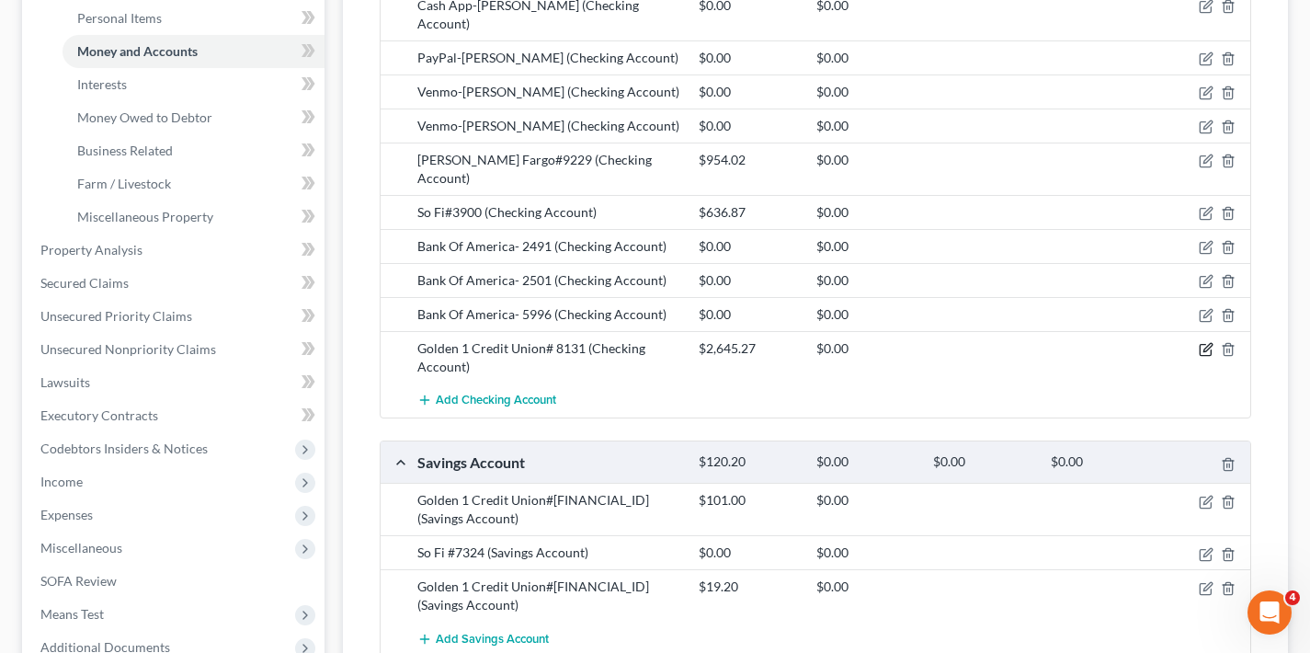
click at [1204, 342] on icon "button" at bounding box center [1206, 349] width 15 height 15
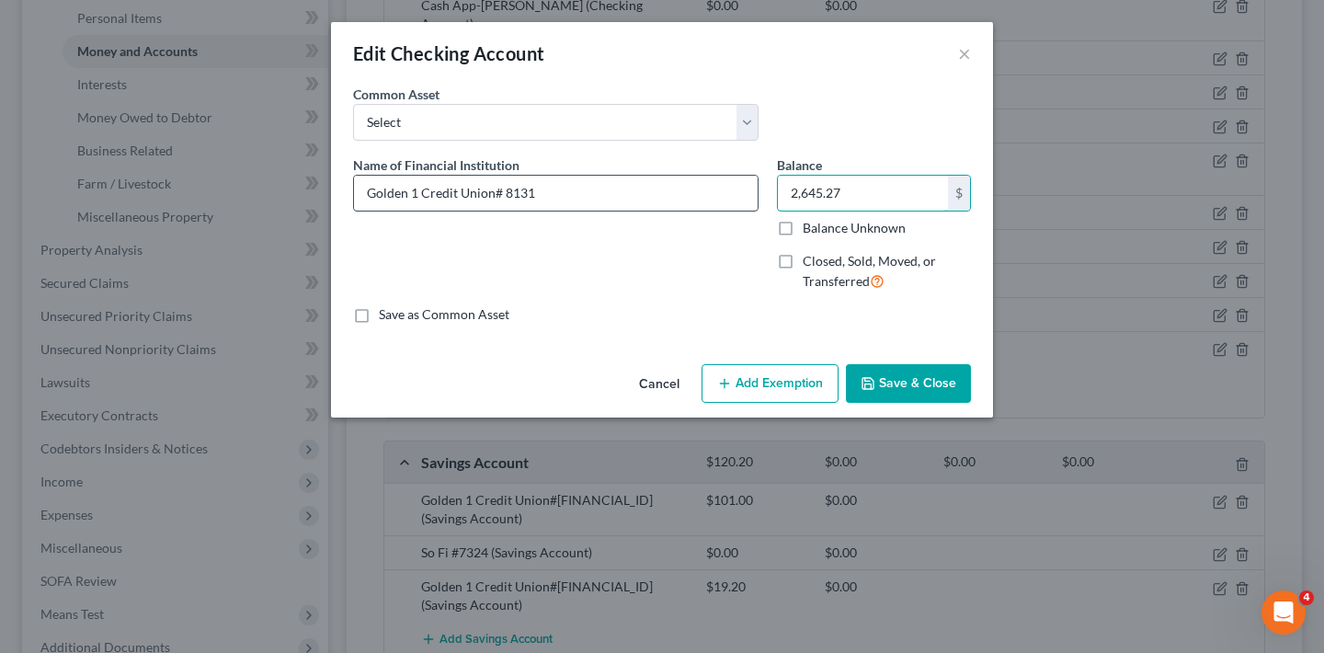
drag, startPoint x: 854, startPoint y: 196, endPoint x: 745, endPoint y: 193, distance: 109.4
click at [745, 193] on div "Name of Financial Institution * Golden 1 Credit Union# 8131 Balance 2,645.27 $ …" at bounding box center [662, 230] width 636 height 151
type input "32.66"
click at [935, 384] on button "Save & Close" at bounding box center [908, 383] width 125 height 39
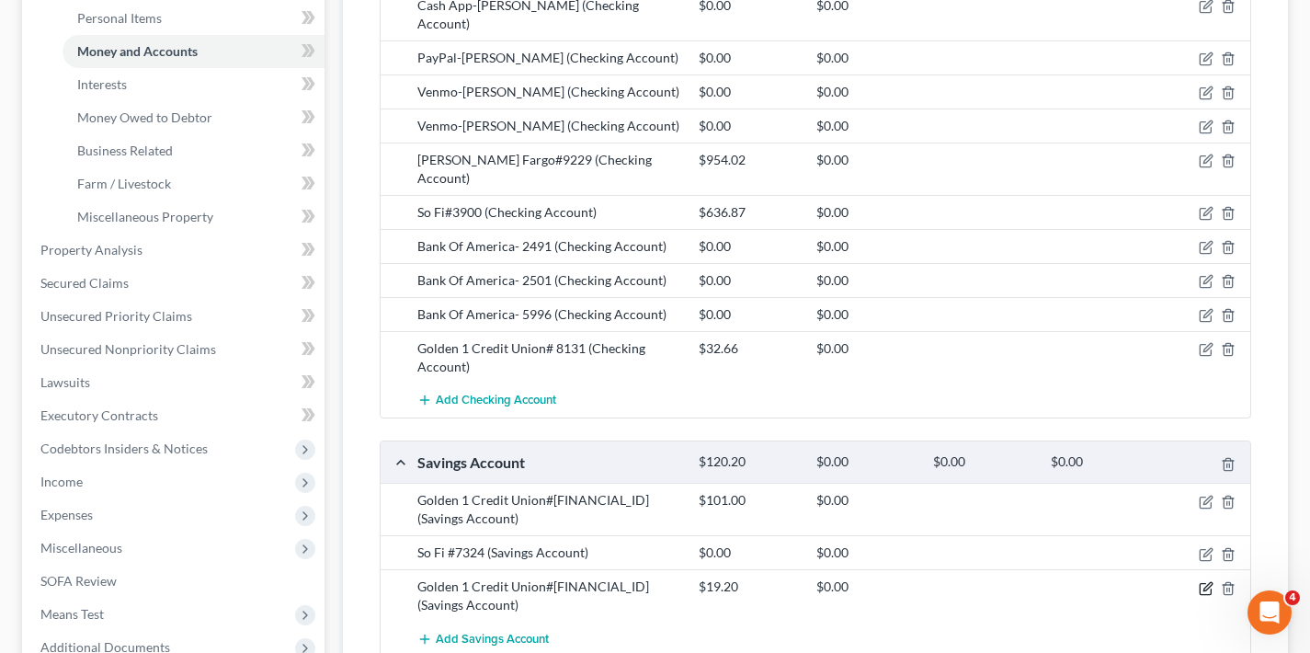
click at [1208, 582] on icon "button" at bounding box center [1208, 586] width 8 height 8
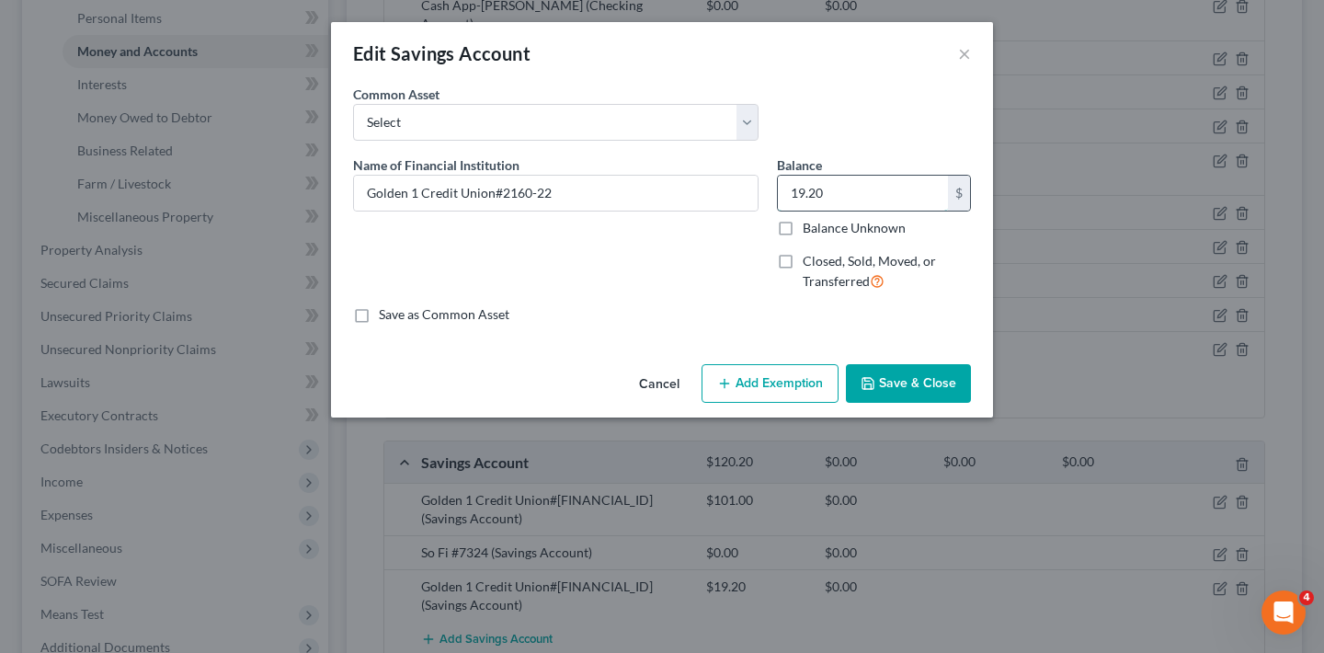
click at [839, 192] on input "19.20" at bounding box center [863, 193] width 170 height 35
type input "19.43"
click at [927, 381] on button "Save & Close" at bounding box center [908, 383] width 125 height 39
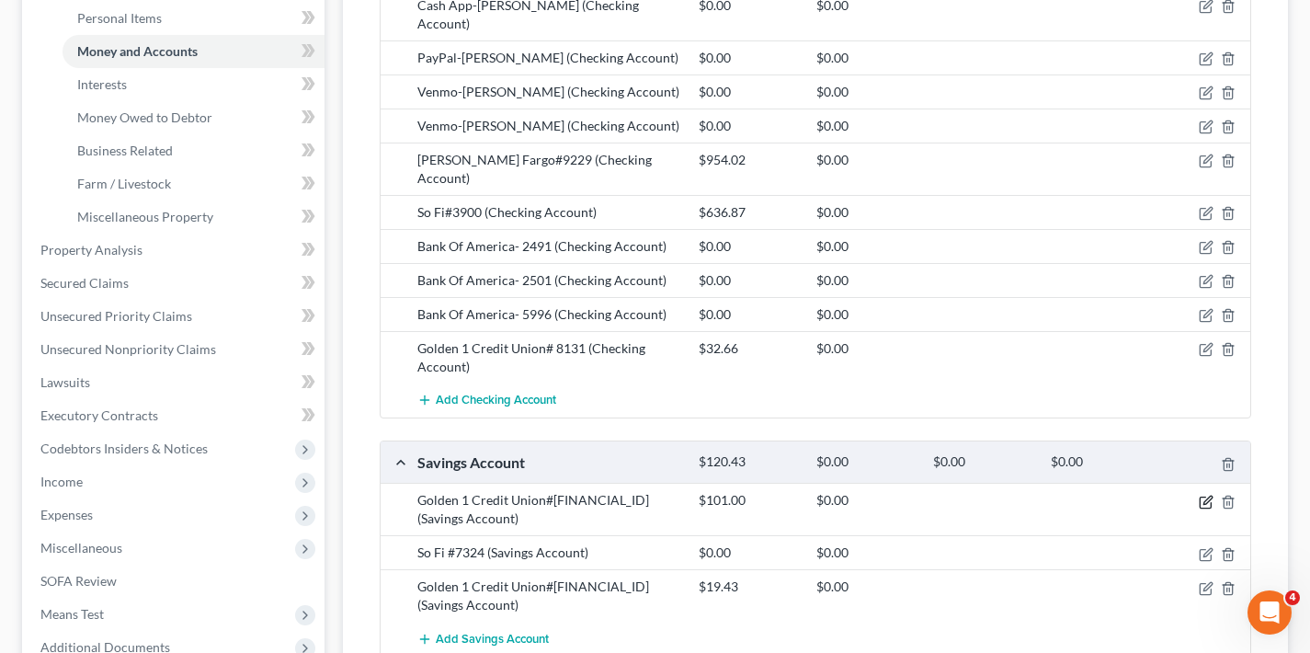
click at [1206, 495] on icon "button" at bounding box center [1206, 502] width 15 height 15
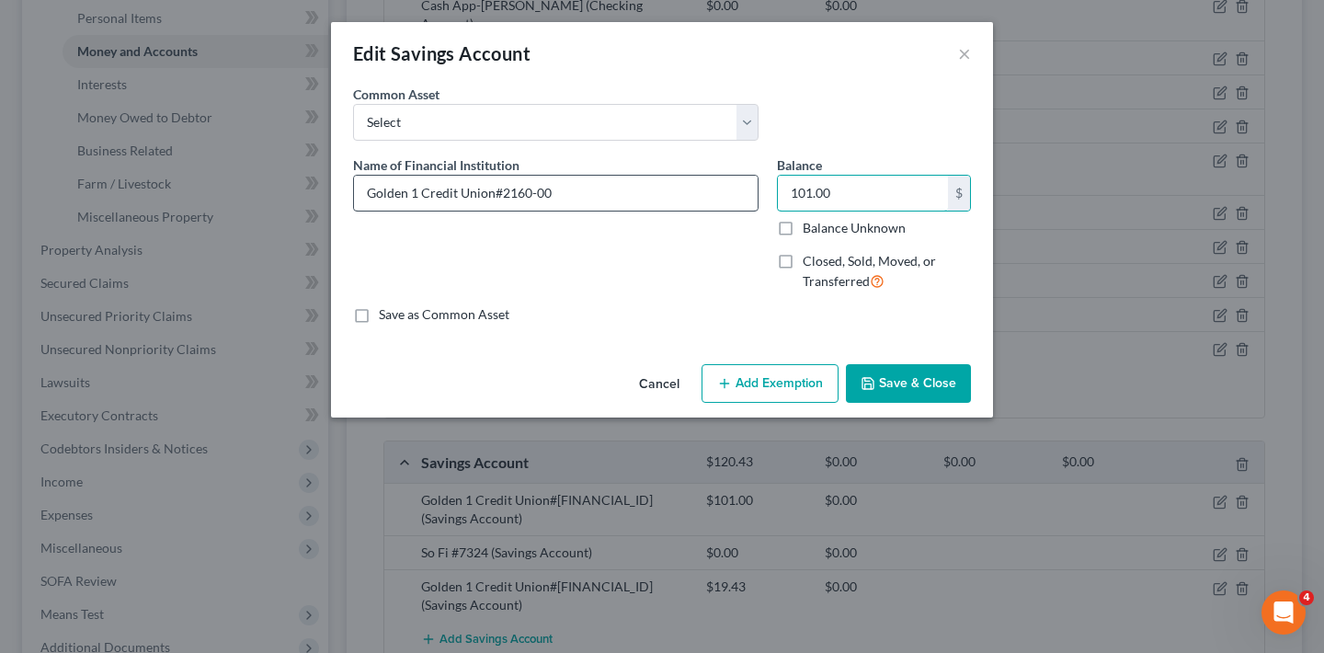
drag, startPoint x: 832, startPoint y: 194, endPoint x: 748, endPoint y: 193, distance: 83.7
click at [748, 193] on div "Name of Financial Institution * Golden 1 Credit Union#2160-00 Balance 101.00 $ …" at bounding box center [662, 230] width 636 height 151
type input "0"
click at [926, 386] on button "Save & Close" at bounding box center [908, 383] width 125 height 39
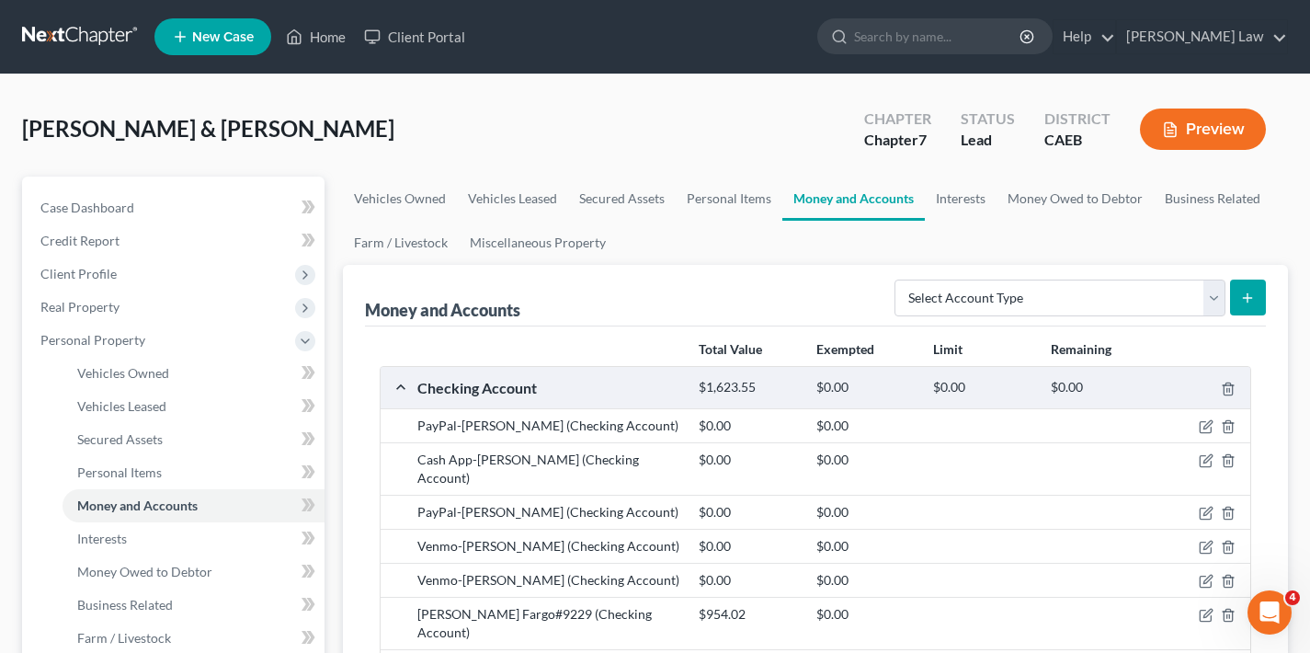
scroll to position [295, 0]
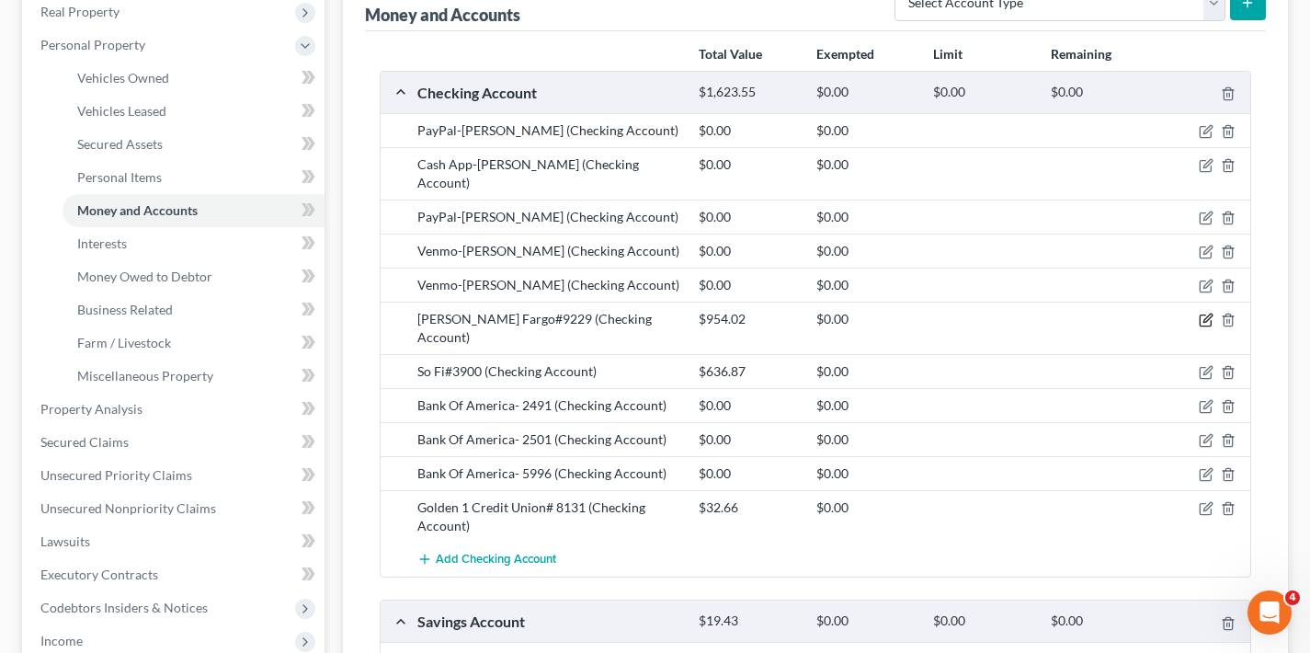
click at [1205, 313] on icon "button" at bounding box center [1206, 320] width 15 height 15
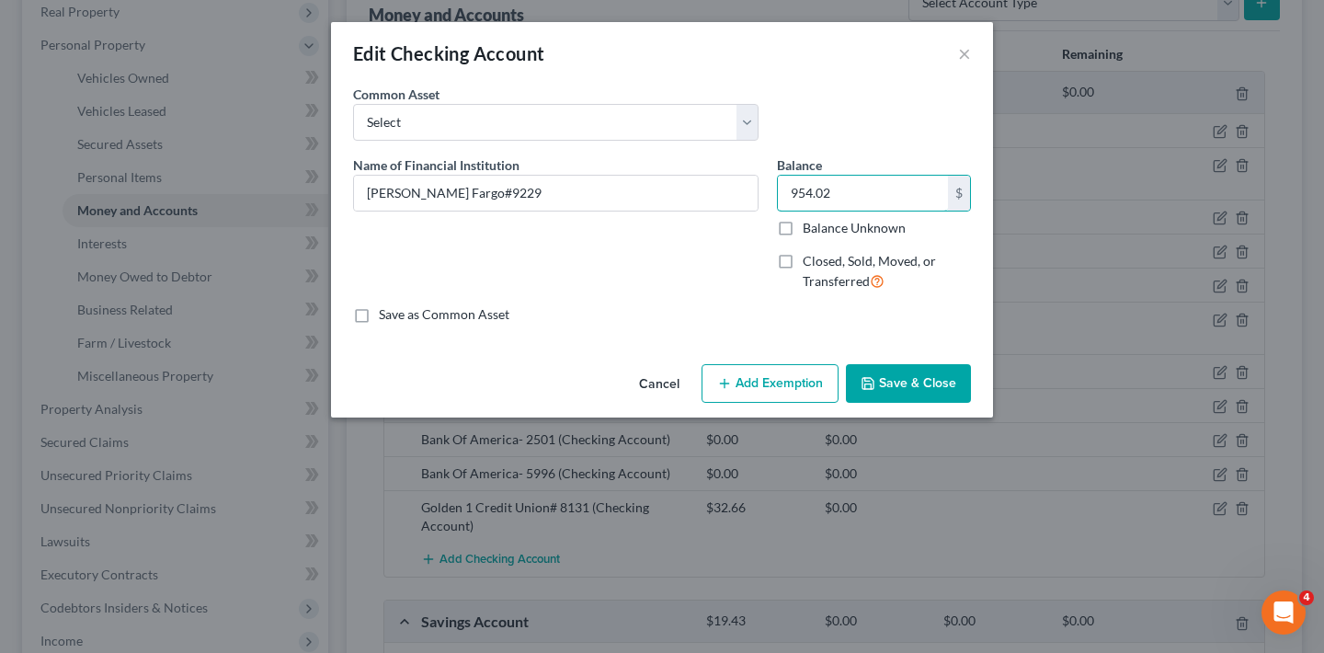
drag, startPoint x: 786, startPoint y: 194, endPoint x: 772, endPoint y: 193, distance: 13.8
click at [772, 193] on div "Balance 954.02 $ Balance Unknown Balance Undetermined 954.02 $ Balance Unknown …" at bounding box center [874, 230] width 212 height 151
type input "1,428.24"
click at [919, 379] on button "Save & Close" at bounding box center [908, 383] width 125 height 39
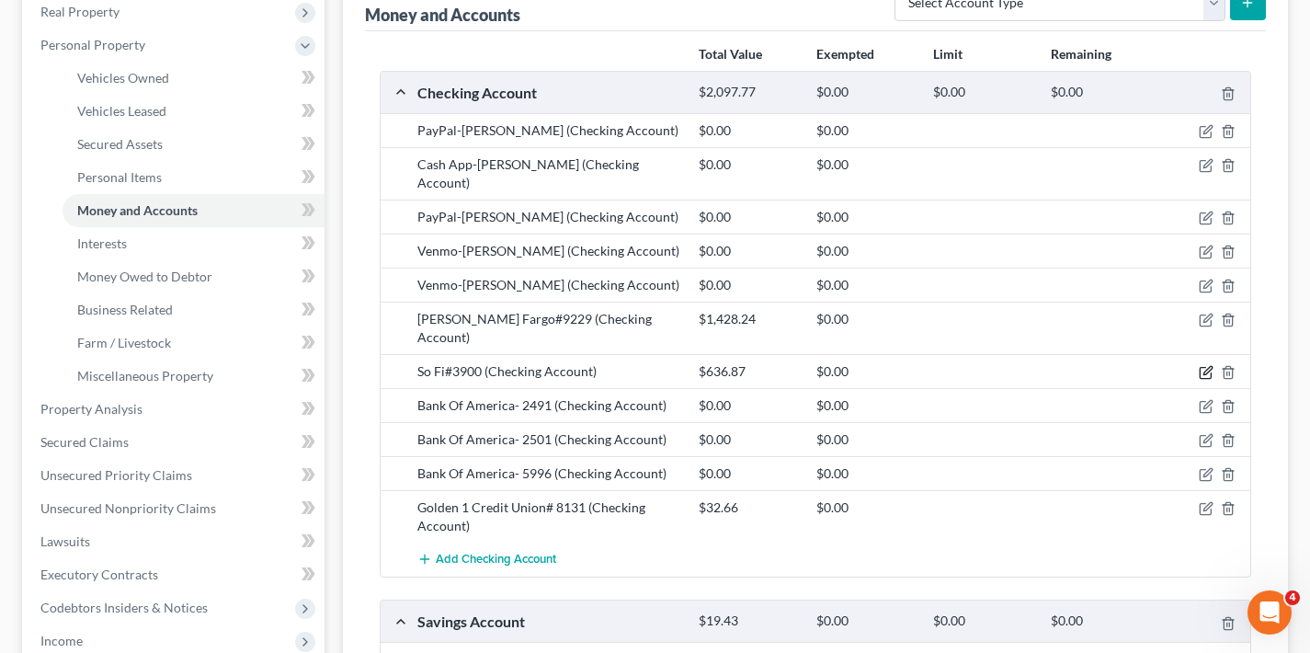
click at [1205, 365] on icon "button" at bounding box center [1206, 372] width 15 height 15
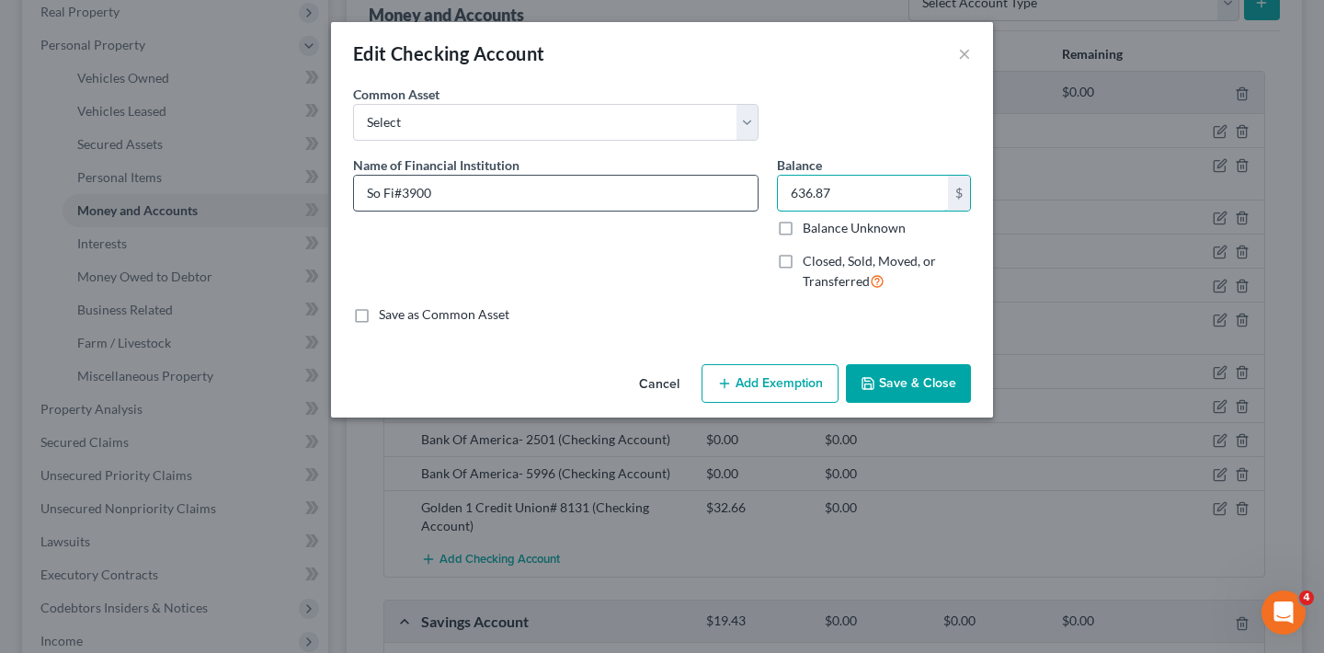
drag, startPoint x: 839, startPoint y: 194, endPoint x: 739, endPoint y: 193, distance: 100.2
click at [739, 193] on div "Name of Financial Institution * So Fi#3900 Balance 636.87 $ Balance Unknown Bal…" at bounding box center [662, 230] width 636 height 151
type input "2,772.79"
click at [926, 391] on button "Save & Close" at bounding box center [908, 383] width 125 height 39
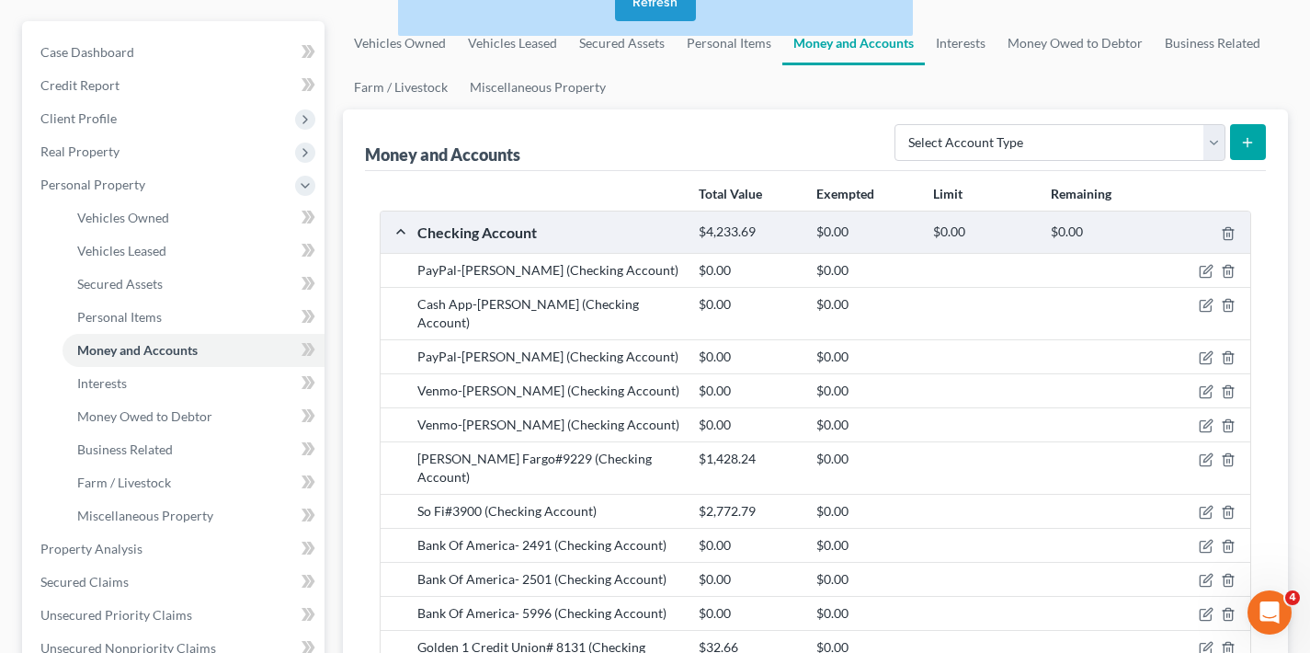
scroll to position [0, 0]
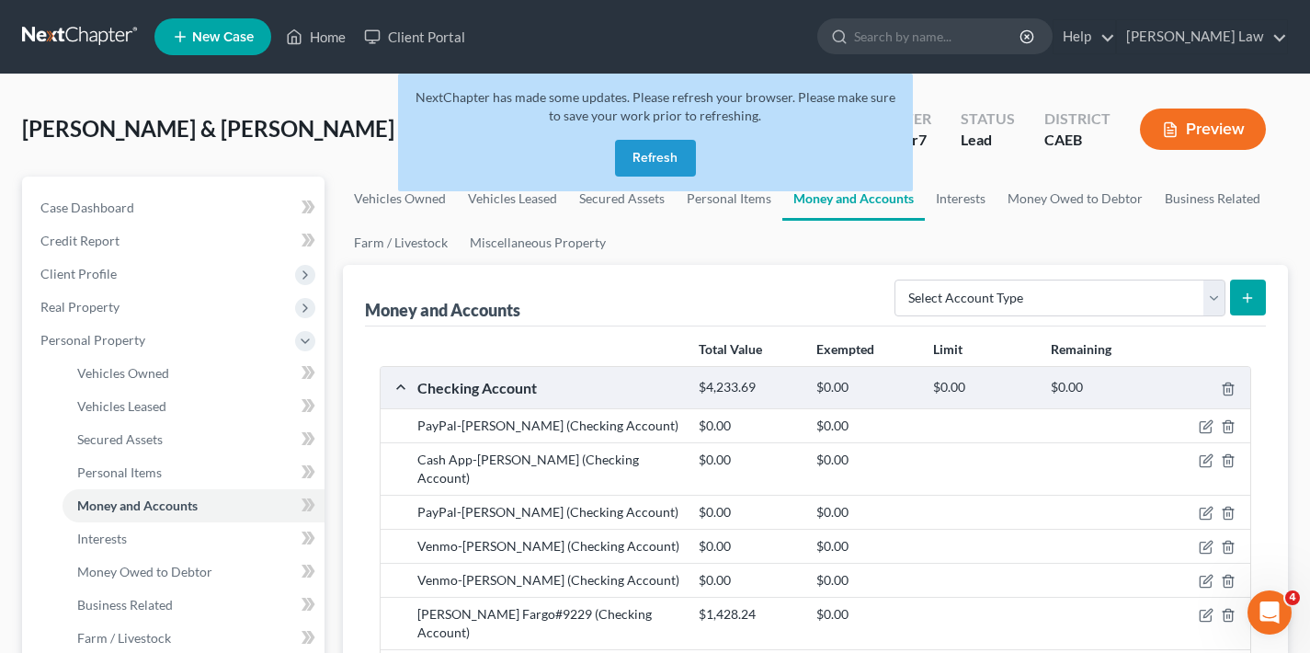
click at [653, 157] on button "Refresh" at bounding box center [655, 158] width 81 height 37
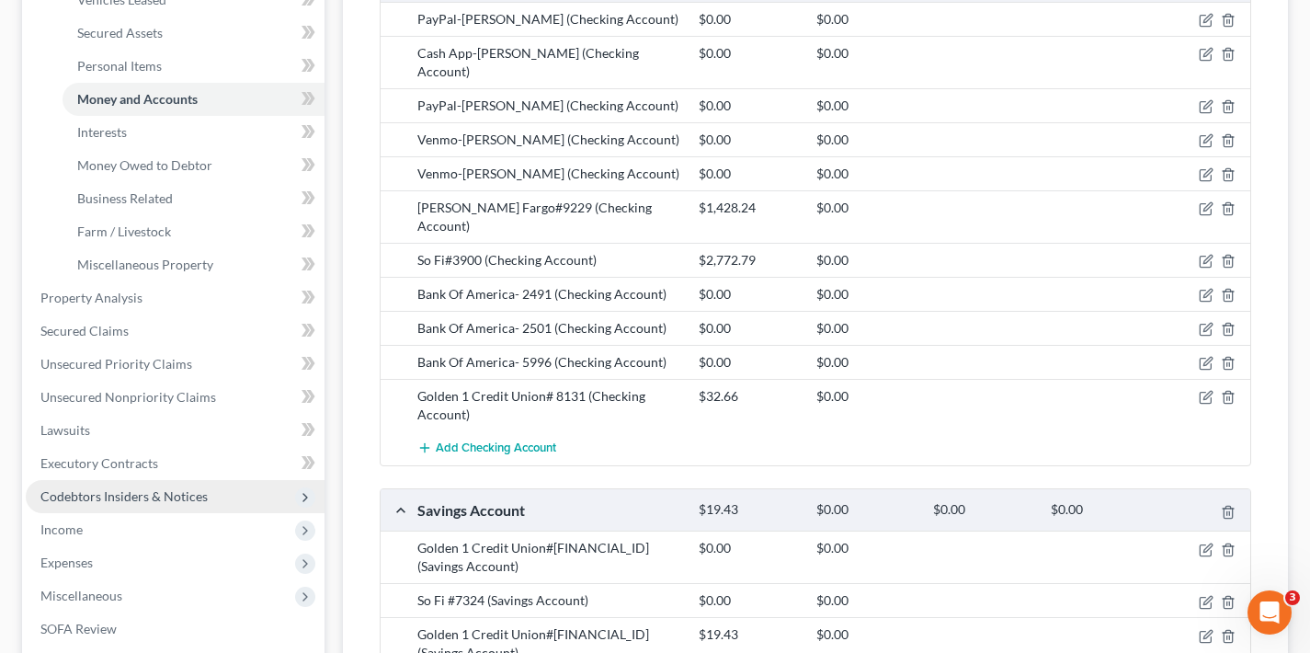
scroll to position [552, 0]
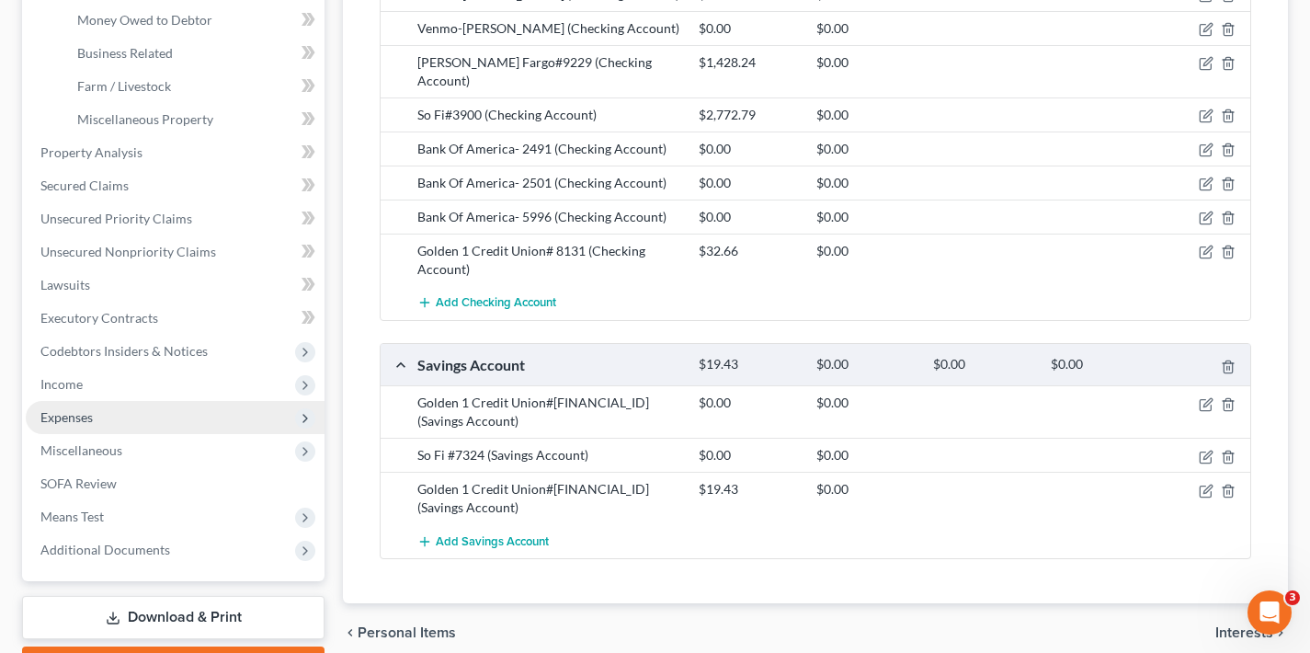
click at [129, 416] on span "Expenses" at bounding box center [175, 417] width 299 height 33
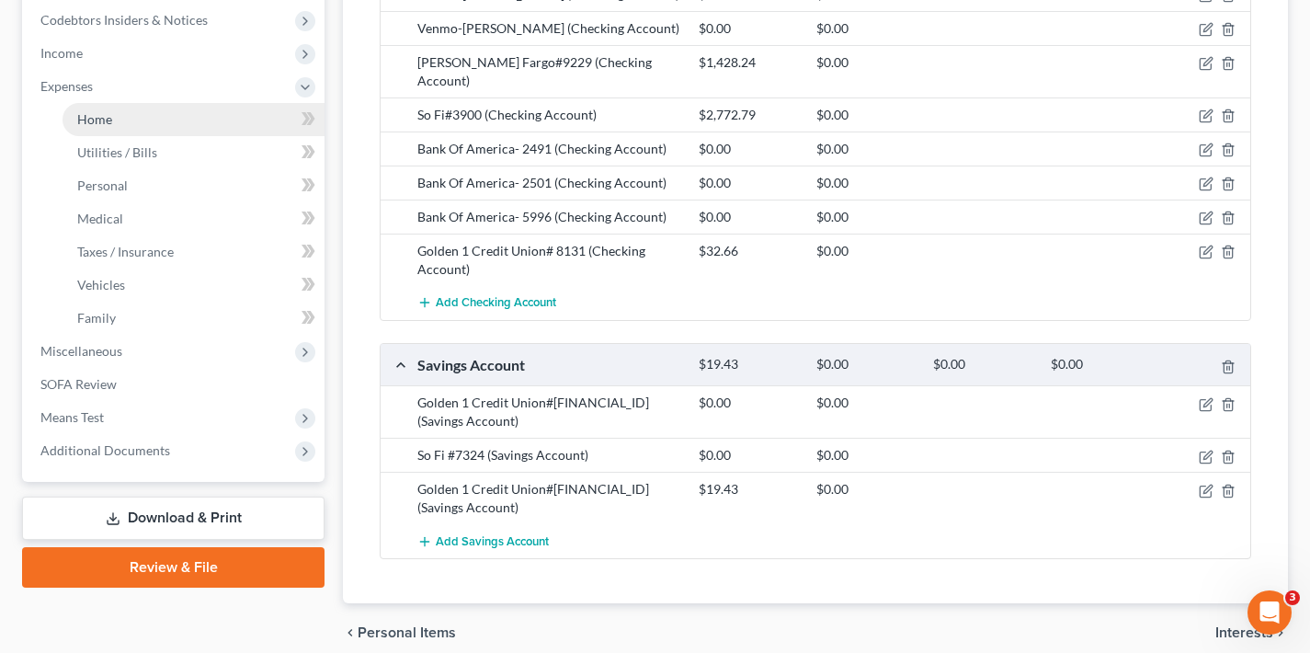
click at [172, 120] on link "Home" at bounding box center [194, 119] width 262 height 33
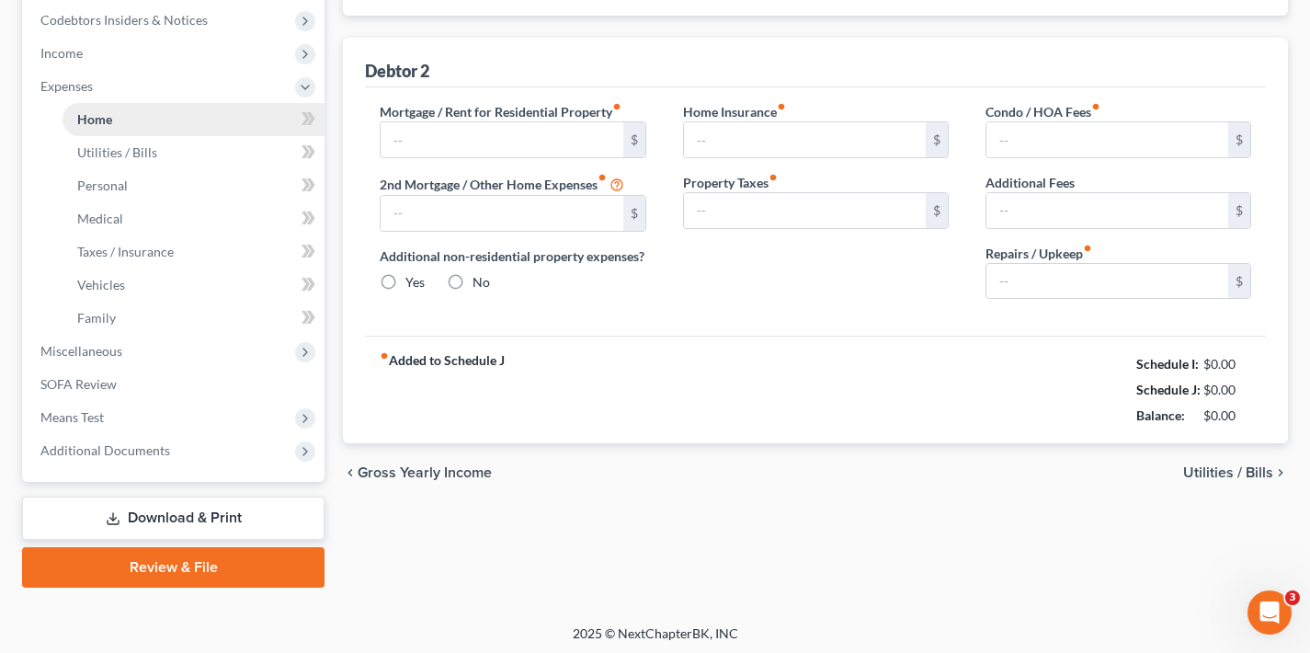
scroll to position [82, 0]
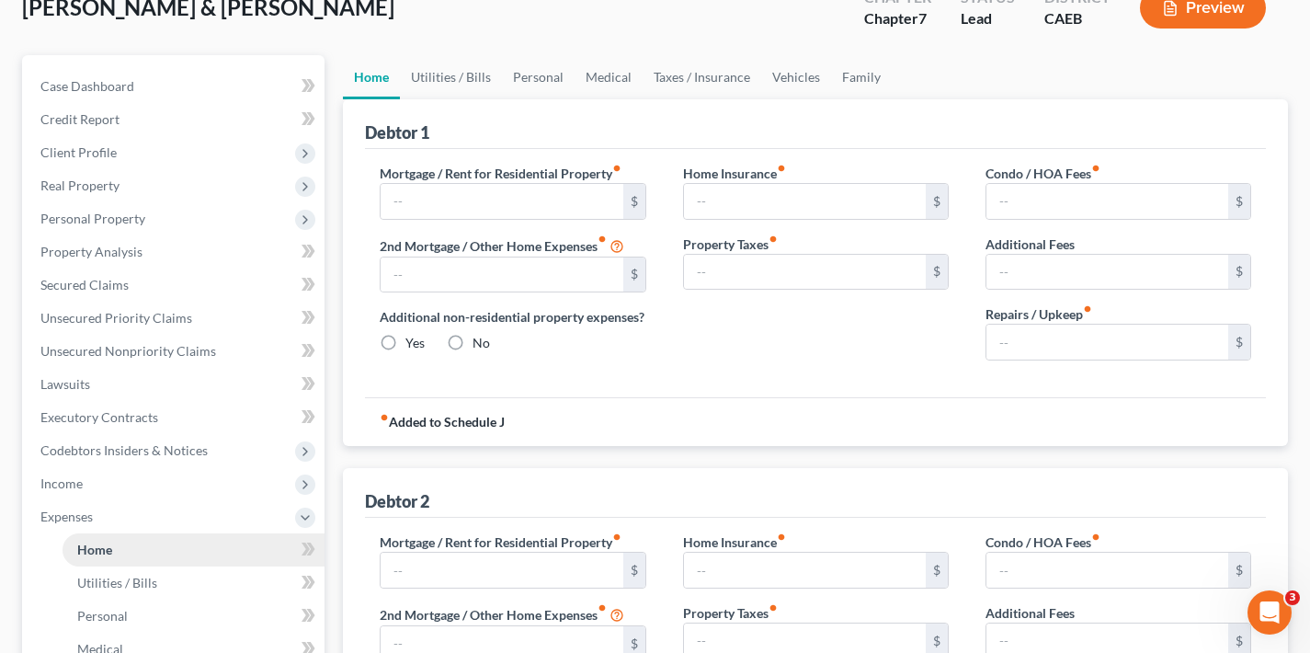
type input "1,500.00"
type input "0.00"
radio input "true"
type input "0.00"
type input "2,681.48"
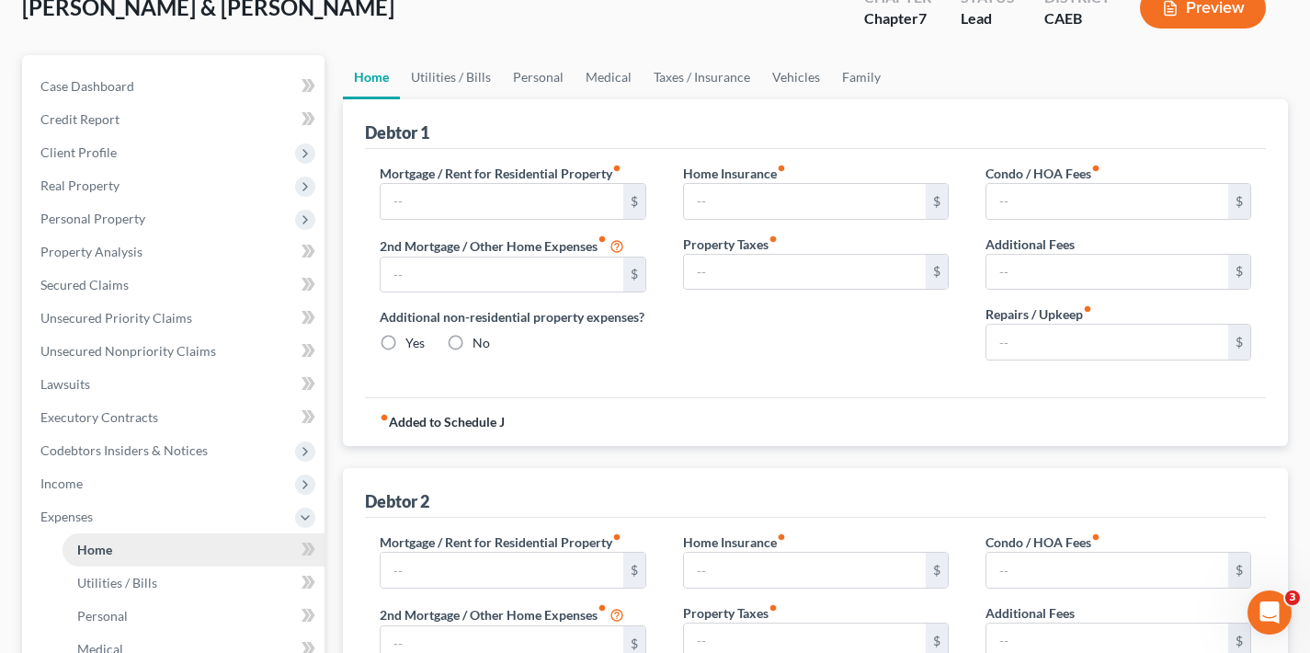
type input "0.00"
radio input "true"
type input "0.00"
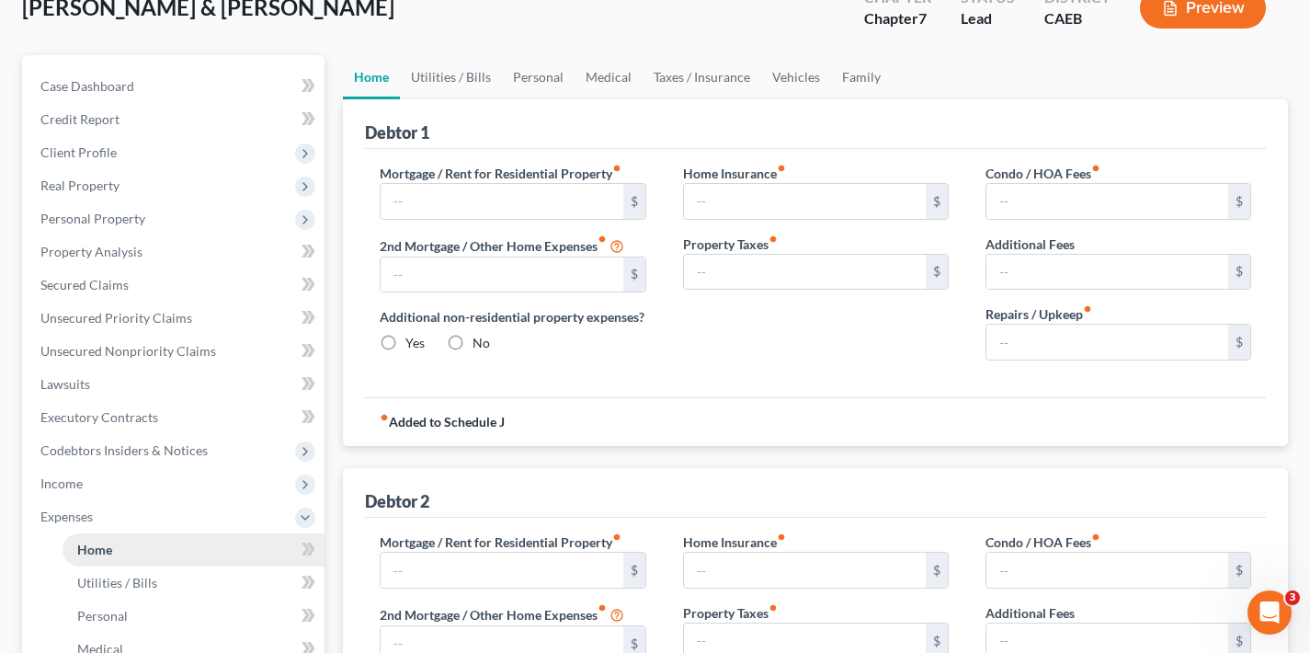
type input "0.00"
type input "250.00"
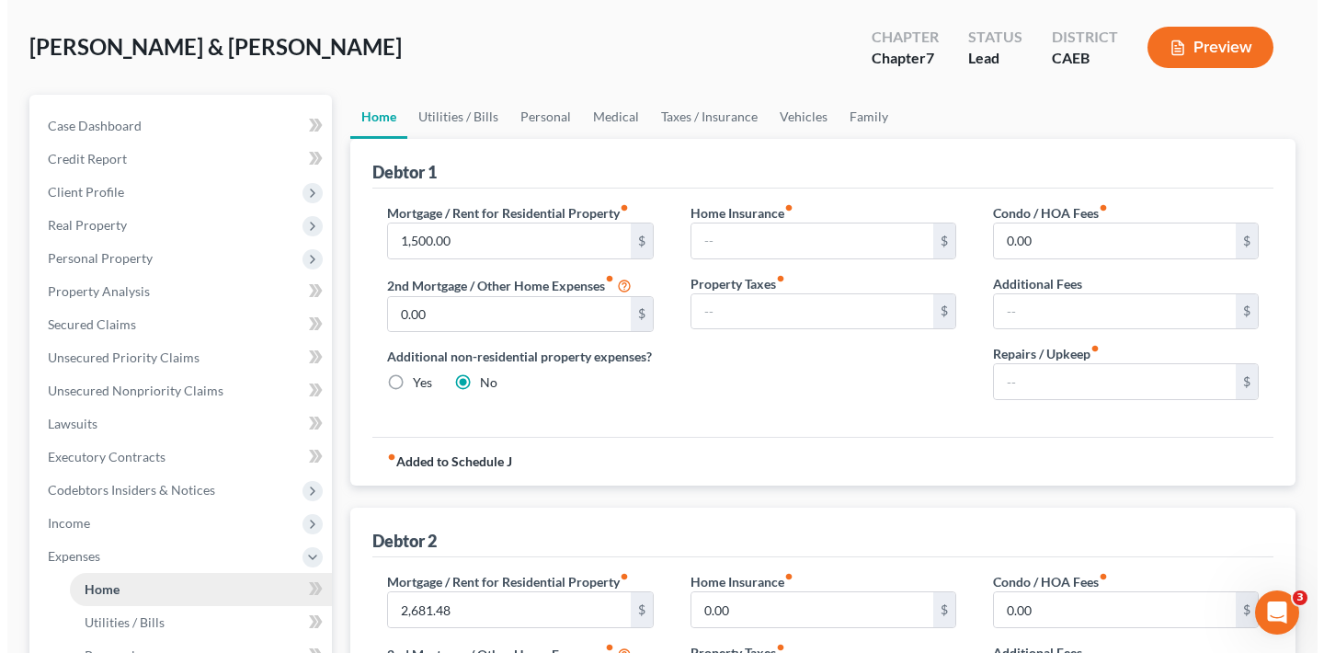
scroll to position [0, 0]
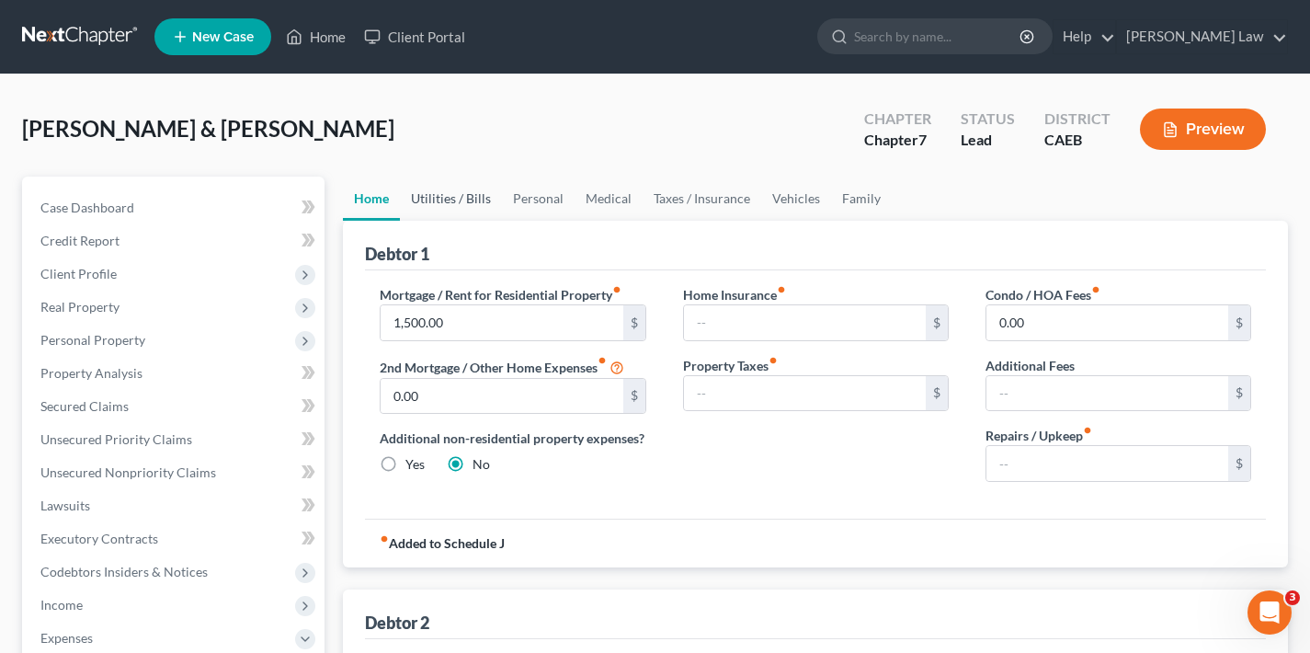
click at [448, 201] on link "Utilities / Bills" at bounding box center [451, 199] width 102 height 44
